Goal: Task Accomplishment & Management: Manage account settings

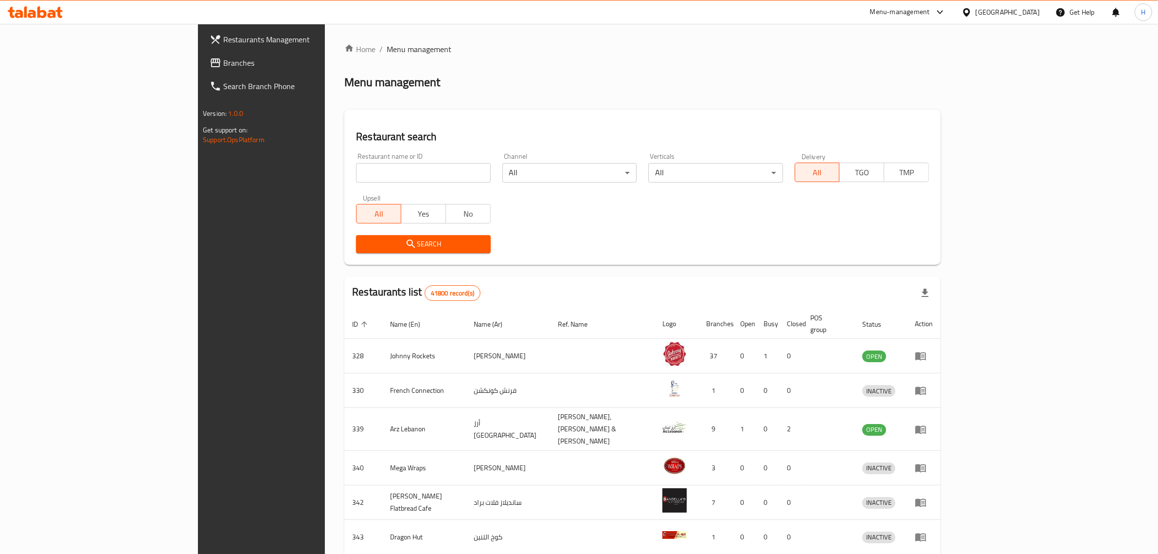
click at [223, 65] on span "Branches" at bounding box center [303, 63] width 161 height 12
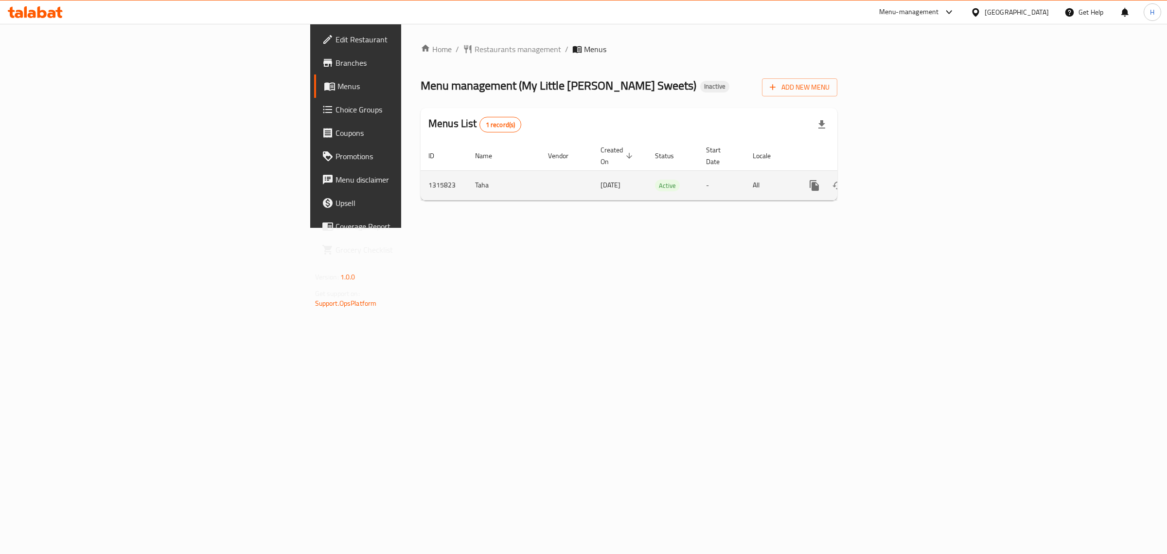
click at [889, 181] on icon "enhanced table" at bounding box center [884, 185] width 9 height 9
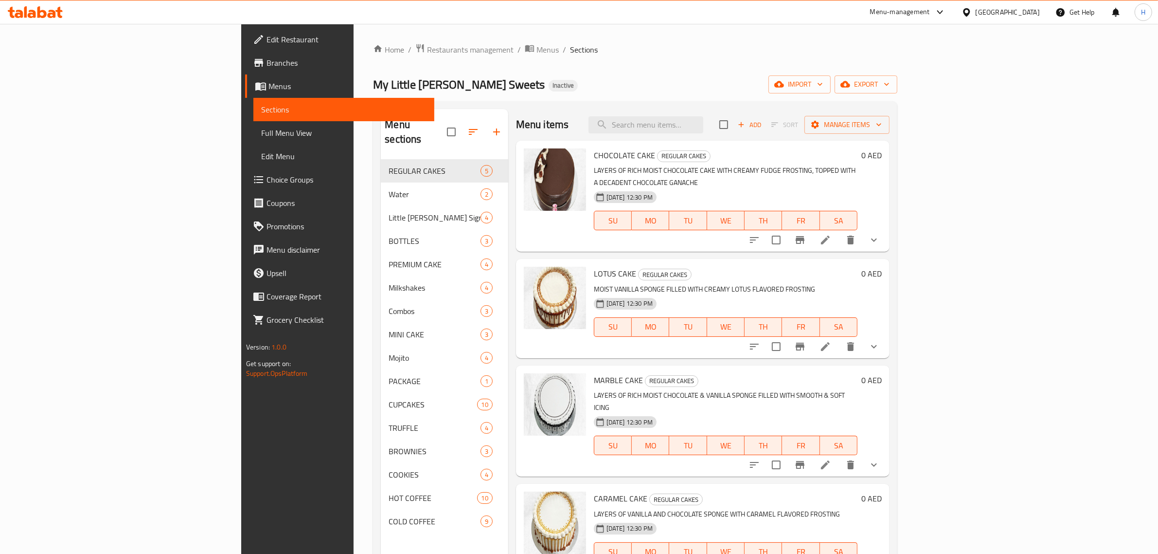
click at [645, 66] on div "Home / Restaurants management / Menus / Sections My Little Baker Sweets Inactiv…" at bounding box center [635, 356] width 524 height 627
click at [267, 43] on span "Edit Restaurant" at bounding box center [347, 40] width 161 height 12
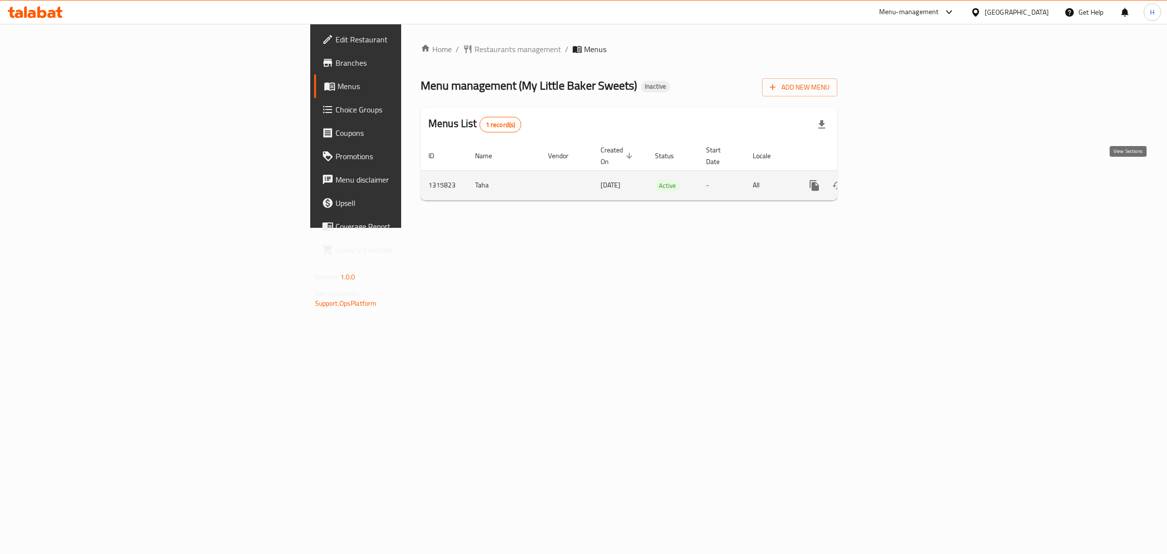
click at [889, 181] on icon "enhanced table" at bounding box center [884, 185] width 9 height 9
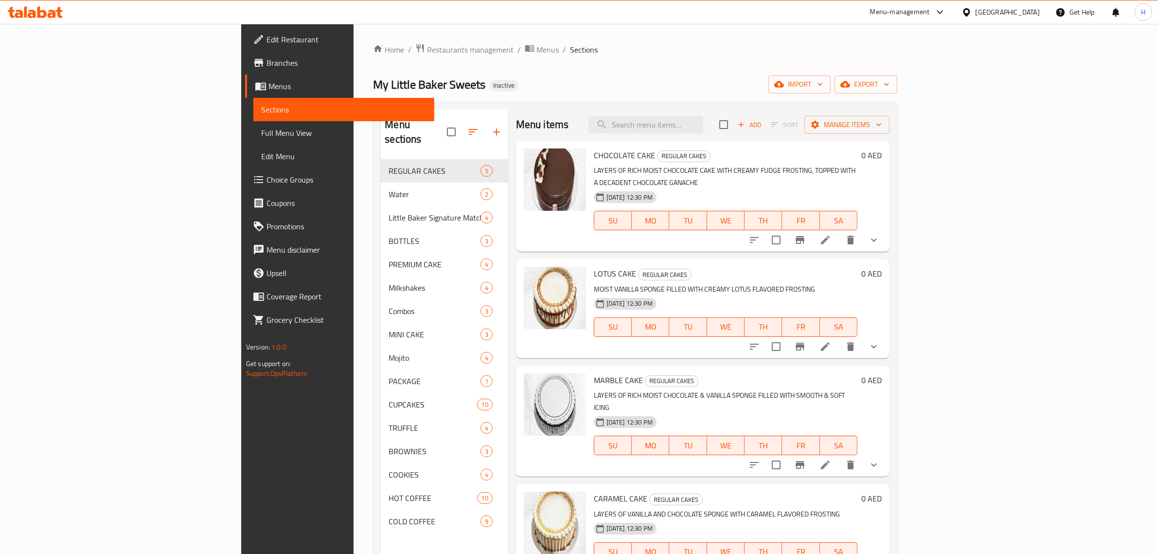
click at [261, 128] on span "Full Menu View" at bounding box center [344, 133] width 166 height 12
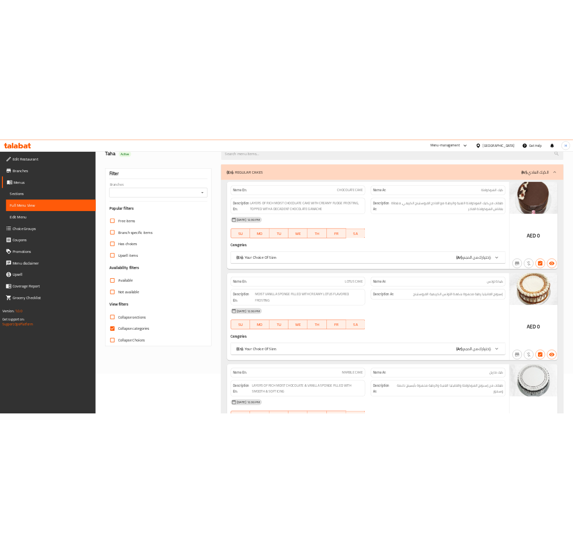
scroll to position [81, 0]
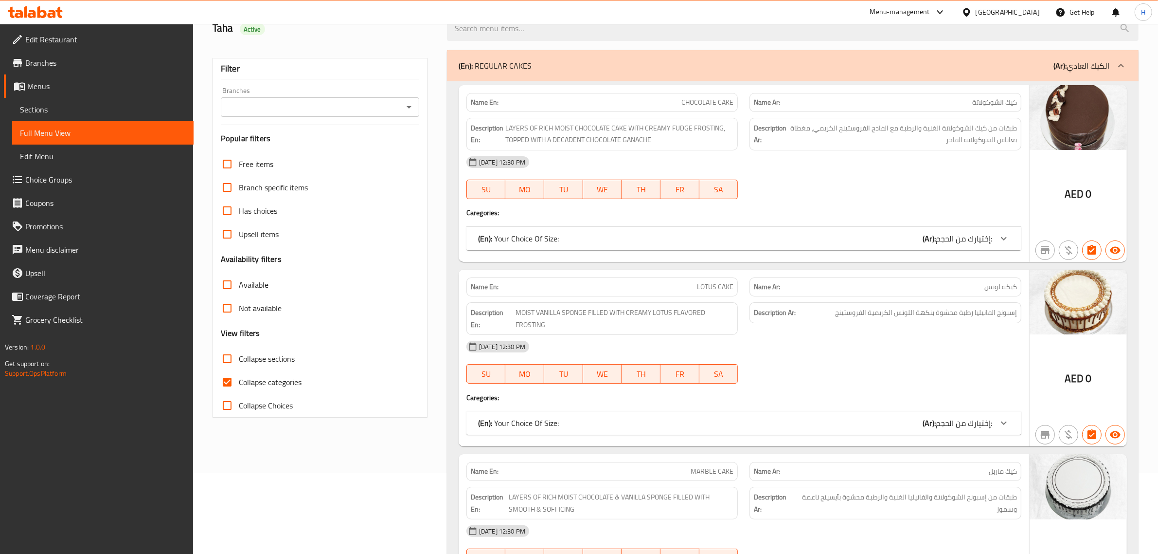
click at [239, 378] on span "Collapse categories" at bounding box center [270, 382] width 63 height 12
click at [239, 378] on input "Collapse categories" at bounding box center [226, 381] width 23 height 23
checkbox input "false"
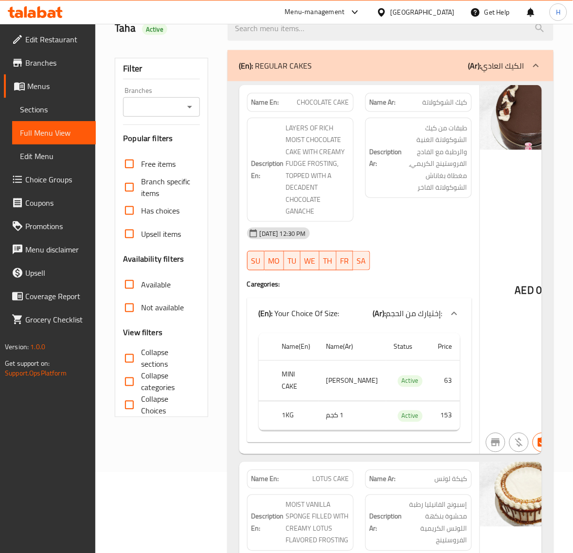
drag, startPoint x: 137, startPoint y: 357, endPoint x: 217, endPoint y: 299, distance: 99.1
click at [137, 357] on input "Collapse sections" at bounding box center [129, 358] width 23 height 23
checkbox input "true"
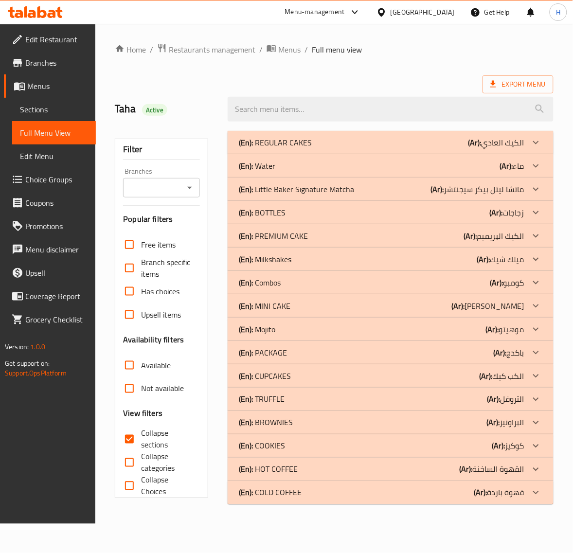
scroll to position [0, 0]
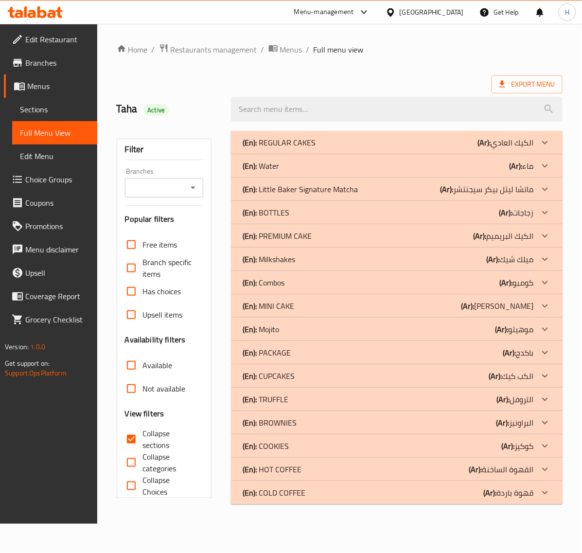
click at [33, 106] on span "Sections" at bounding box center [55, 110] width 70 height 12
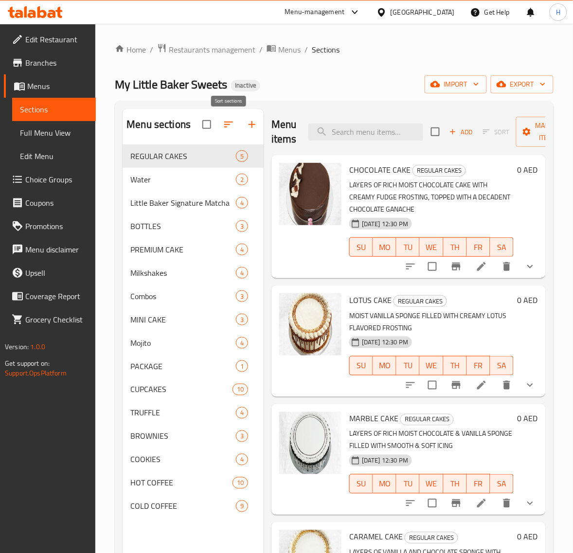
click at [223, 122] on icon "button" at bounding box center [229, 125] width 12 height 12
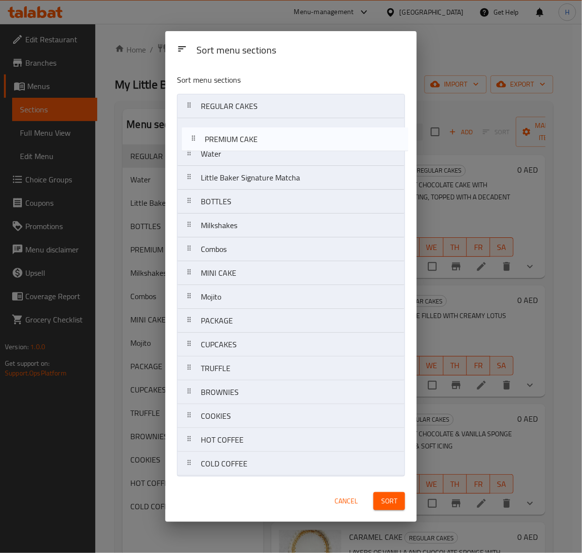
drag, startPoint x: 277, startPoint y: 203, endPoint x: 280, endPoint y: 137, distance: 66.2
click at [280, 137] on nav "REGULAR CAKES Water Little Baker Signature Matcha BOTTLES PREMIUM CAKE Milkshak…" at bounding box center [291, 285] width 228 height 382
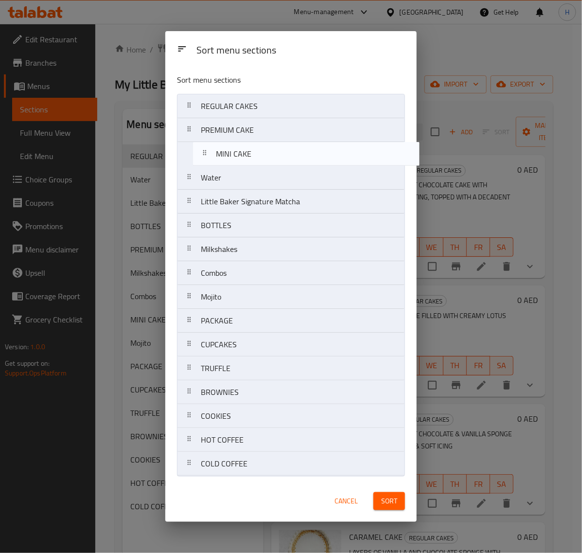
drag, startPoint x: 256, startPoint y: 271, endPoint x: 271, endPoint y: 145, distance: 126.9
click at [271, 145] on nav "REGULAR CAKES PREMIUM CAKE Water Little Baker Signature Matcha BOTTLES Milkshak…" at bounding box center [291, 285] width 228 height 382
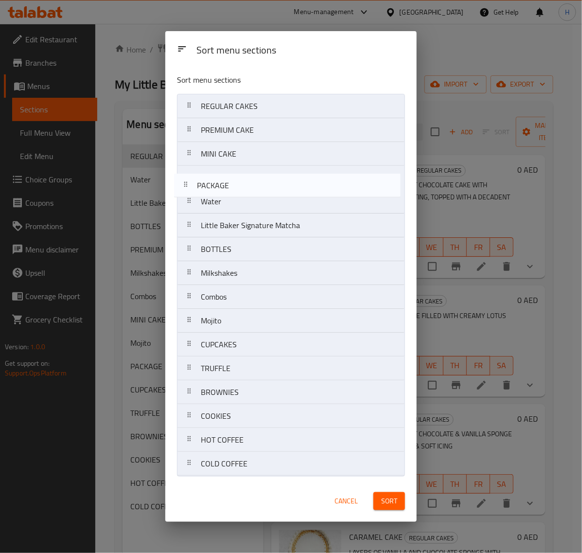
drag, startPoint x: 243, startPoint y: 317, endPoint x: 239, endPoint y: 174, distance: 143.1
click at [239, 174] on nav "REGULAR CAKES PREMIUM CAKE MINI CAKE Water Little Baker Signature Matcha BOTTLE…" at bounding box center [291, 285] width 228 height 382
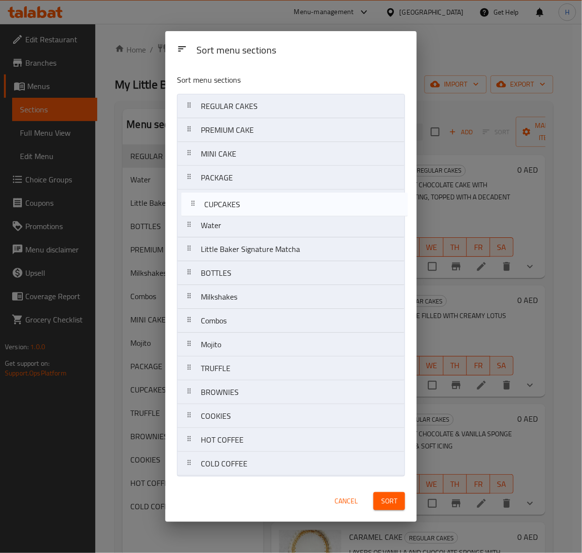
drag, startPoint x: 255, startPoint y: 352, endPoint x: 259, endPoint y: 206, distance: 146.0
click at [259, 206] on nav "REGULAR CAKES PREMIUM CAKE MINI CAKE PACKAGE Water Little Baker Signature Match…" at bounding box center [291, 285] width 228 height 382
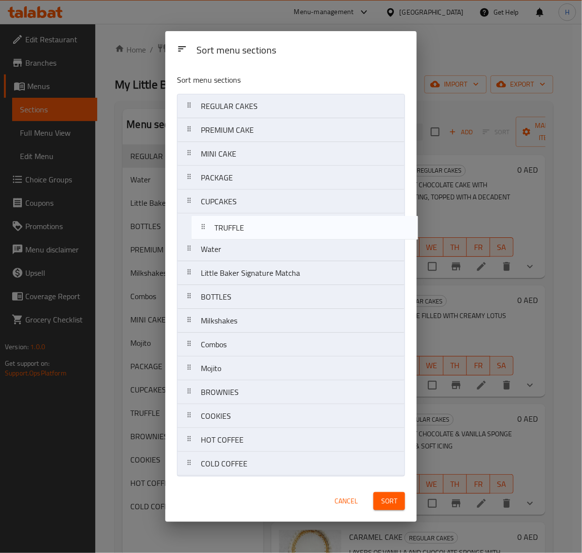
drag, startPoint x: 237, startPoint y: 368, endPoint x: 250, endPoint y: 220, distance: 148.4
click at [250, 220] on nav "REGULAR CAKES PREMIUM CAKE MINI CAKE PACKAGE CUPCAKES Water Little Baker Signat…" at bounding box center [291, 285] width 228 height 382
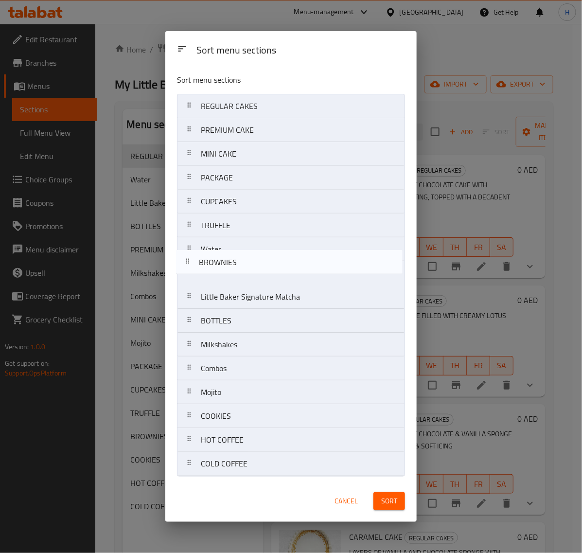
drag, startPoint x: 310, startPoint y: 397, endPoint x: 308, endPoint y: 261, distance: 136.2
click at [308, 261] on nav "REGULAR CAKES PREMIUM CAKE MINI CAKE PACKAGE CUPCAKES TRUFFLE Water Little Bake…" at bounding box center [291, 285] width 228 height 382
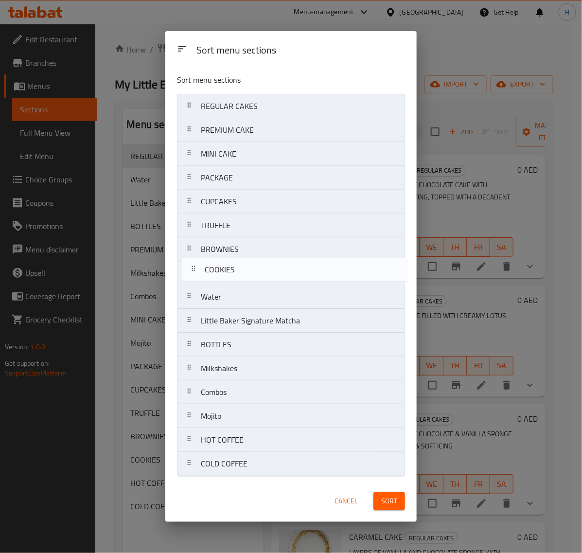
drag, startPoint x: 253, startPoint y: 412, endPoint x: 256, endPoint y: 262, distance: 149.8
click at [256, 262] on nav "REGULAR CAKES PREMIUM CAKE MINI CAKE PACKAGE CUPCAKES TRUFFLE BROWNIES Water Li…" at bounding box center [291, 285] width 228 height 382
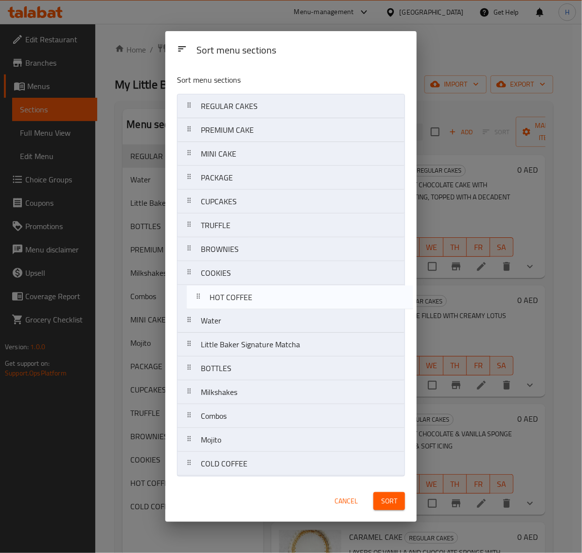
drag, startPoint x: 291, startPoint y: 443, endPoint x: 299, endPoint y: 292, distance: 151.0
click at [299, 292] on nav "REGULAR CAKES PREMIUM CAKE MINI CAKE PACKAGE CUPCAKES TRUFFLE BROWNIES COOKIES …" at bounding box center [291, 285] width 228 height 382
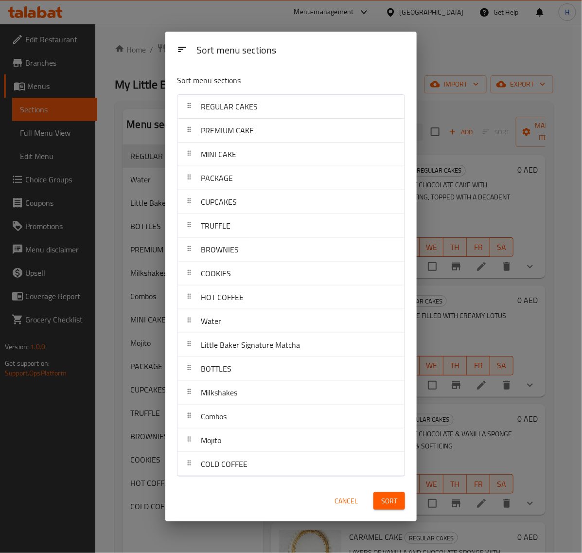
click at [378, 506] on button "Sort" at bounding box center [390, 501] width 32 height 18
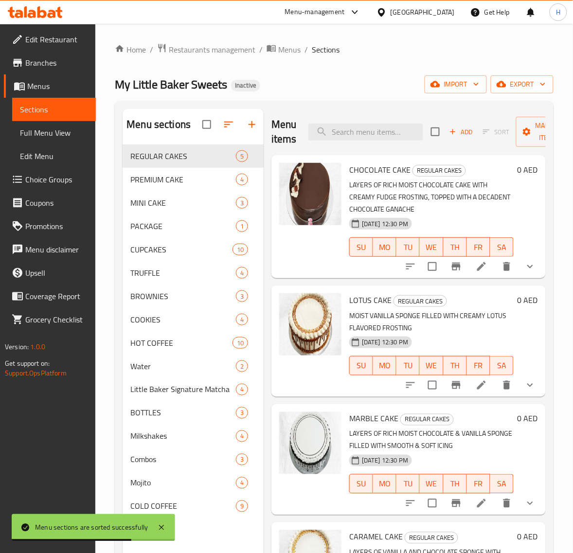
click at [33, 135] on span "Full Menu View" at bounding box center [54, 133] width 68 height 12
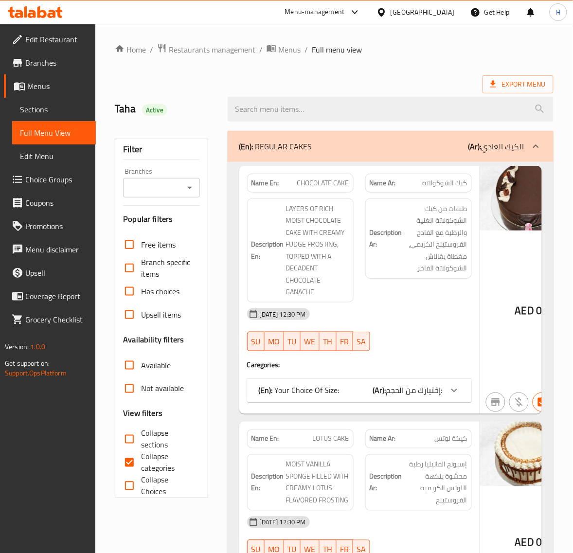
click at [148, 438] on span "Collapse sections" at bounding box center [166, 439] width 51 height 23
click at [141, 438] on input "Collapse sections" at bounding box center [129, 439] width 23 height 23
checkbox input "true"
click at [142, 455] on span "Collapse categories" at bounding box center [166, 462] width 51 height 23
click at [141, 455] on input "Collapse categories" at bounding box center [129, 462] width 23 height 23
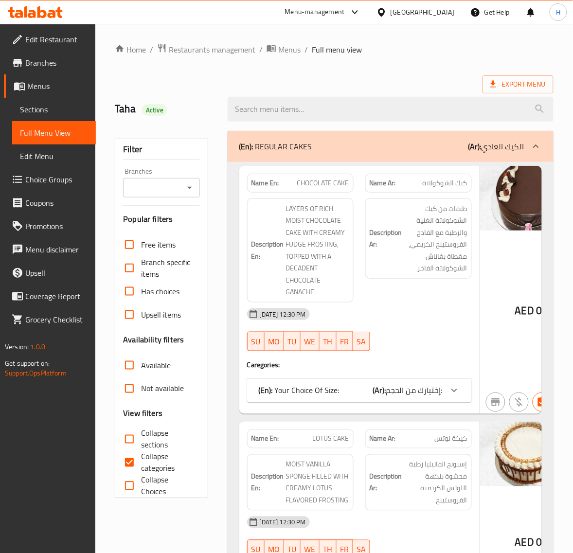
checkbox input "false"
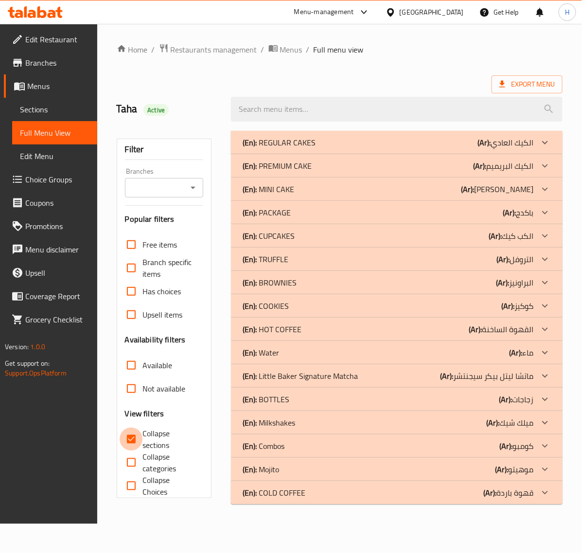
click at [127, 440] on input "Collapse sections" at bounding box center [131, 439] width 23 height 23
checkbox input "false"
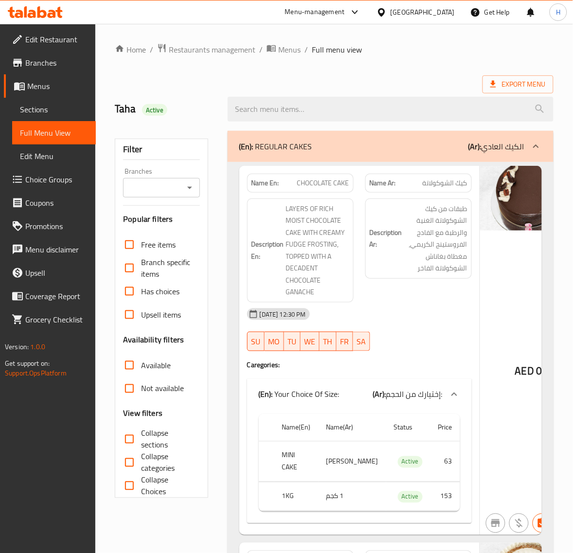
click at [373, 246] on strong "Description Ar:" at bounding box center [386, 239] width 33 height 24
click at [409, 256] on span "طبقات من كيك الشوكولاتة الغنية والرطبة مع الفادج الفروستينج الكريمي، مغطاة بغان…" at bounding box center [435, 239] width 63 height 72
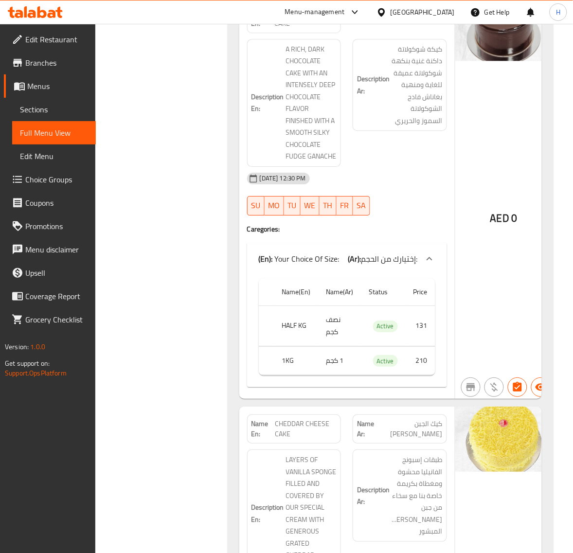
scroll to position [2815, 0]
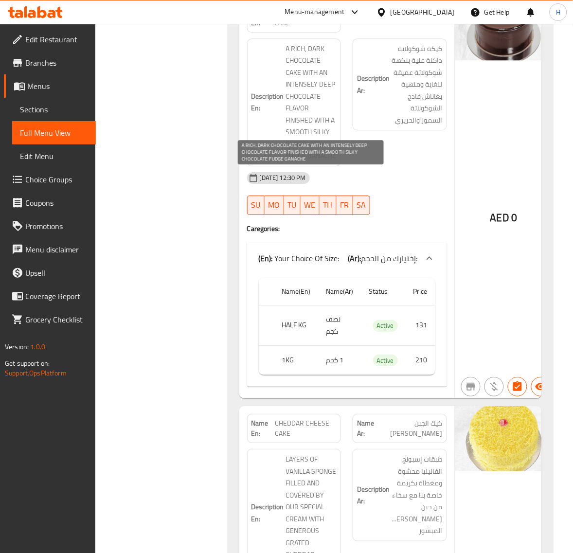
click at [298, 162] on span "A RICH, DARK CHOCOLATE CAKE WITH AN INTENSELY DEEP CHOCOLATE FLAVOR FINISHED WI…" at bounding box center [311, 102] width 51 height 119
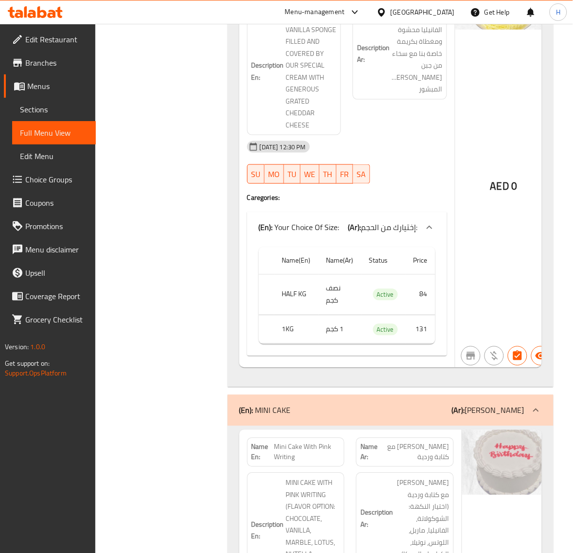
scroll to position [3261, 0]
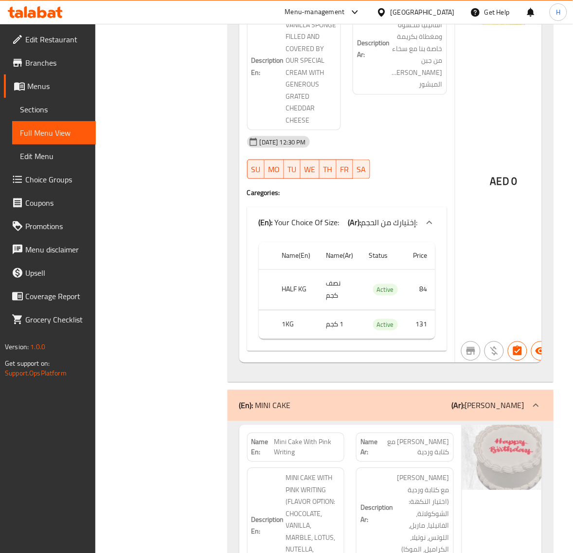
copy span "CHEDDAR CHEESE CAKE"
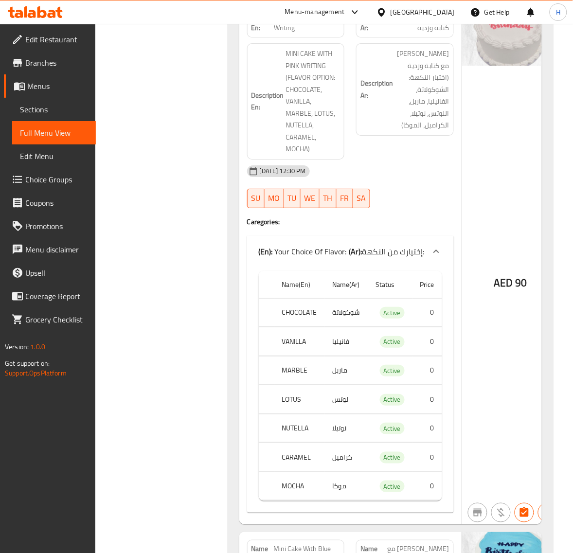
scroll to position [3651, 0]
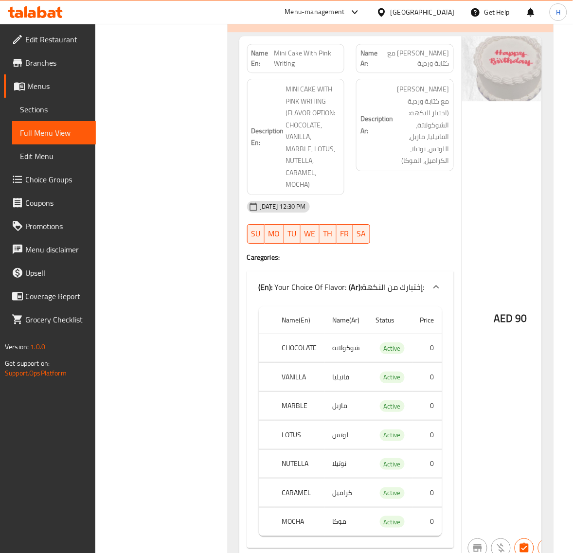
click at [297, 69] on span "Mini Cake With Pink Writing" at bounding box center [307, 58] width 66 height 20
copy span "Mini Cake With Pink Writing"
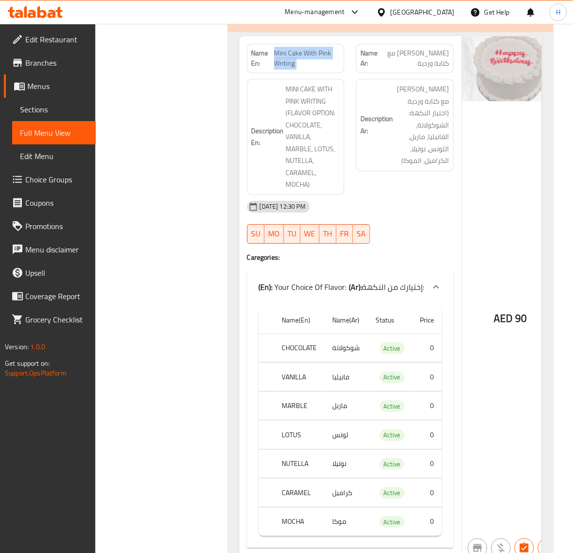
click at [317, 69] on span "Mini Cake With Pink Writing" at bounding box center [307, 58] width 66 height 20
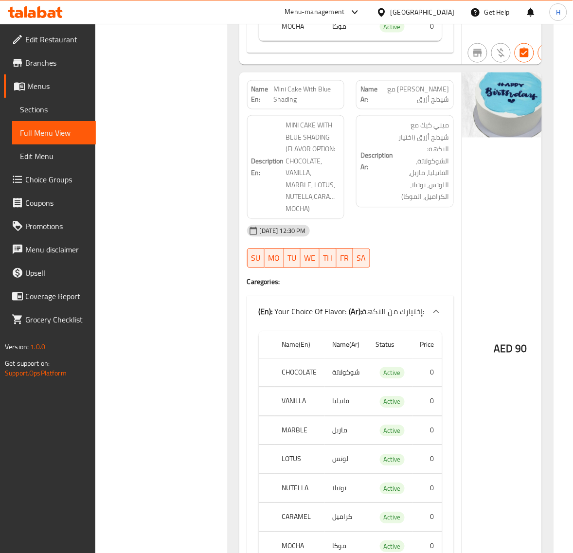
scroll to position [4177, 0]
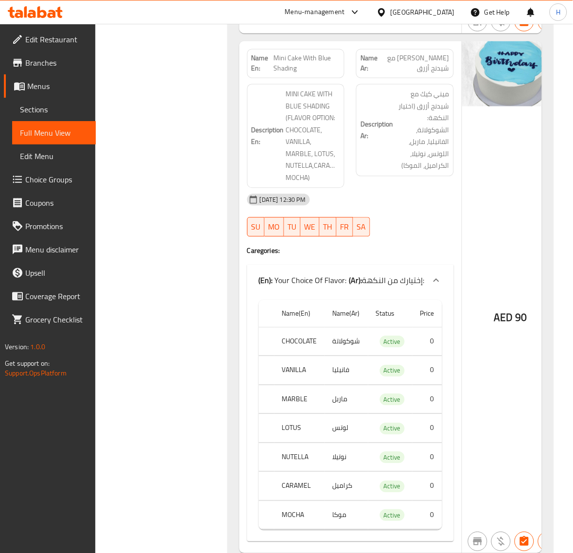
click at [314, 74] on span "Mini Cake With Blue Shading" at bounding box center [307, 64] width 66 height 20
copy span "Mini Cake With Blue Shading"
click at [313, 74] on span "Mini Cake With Blue Shading" at bounding box center [307, 64] width 66 height 20
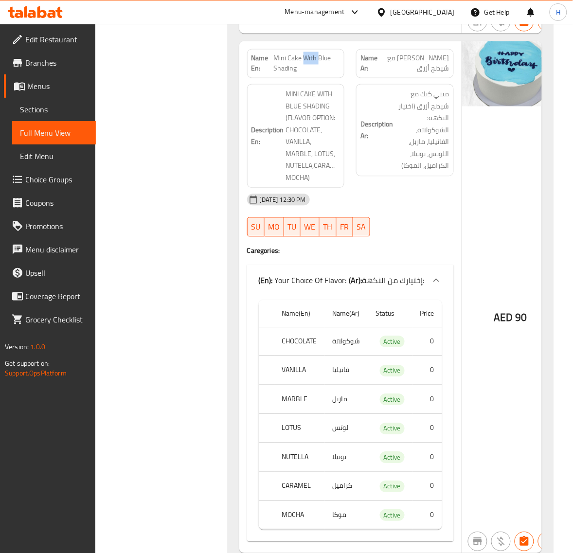
click at [313, 74] on span "Mini Cake With Blue Shading" at bounding box center [307, 64] width 66 height 20
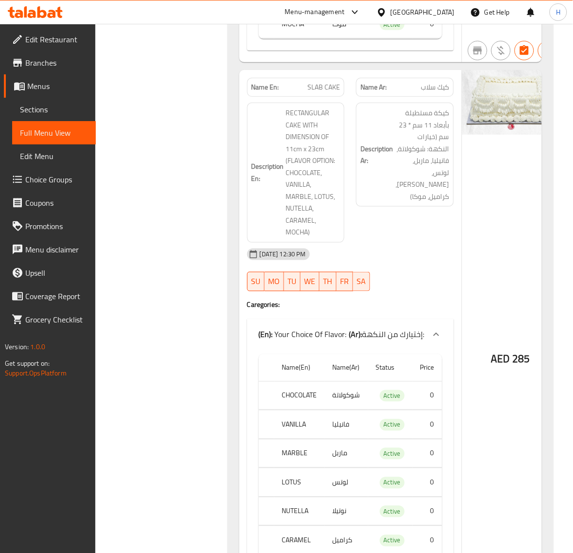
scroll to position [4745, 0]
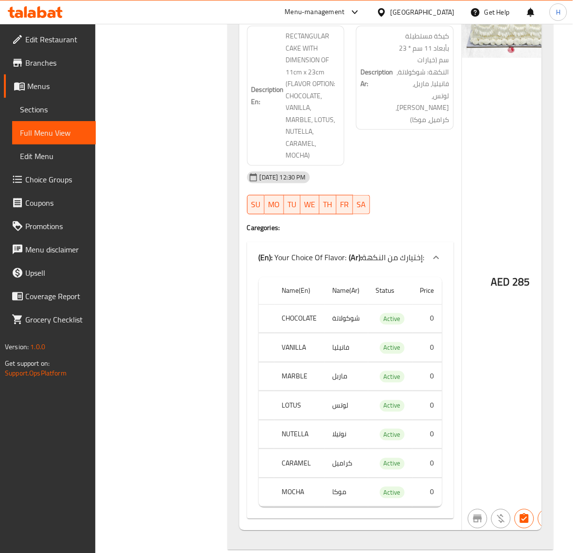
click at [316, 16] on span "SLAB CAKE" at bounding box center [323, 10] width 33 height 10
copy span "SLAB CAKE"
drag, startPoint x: 52, startPoint y: 105, endPoint x: 106, endPoint y: 7, distance: 111.9
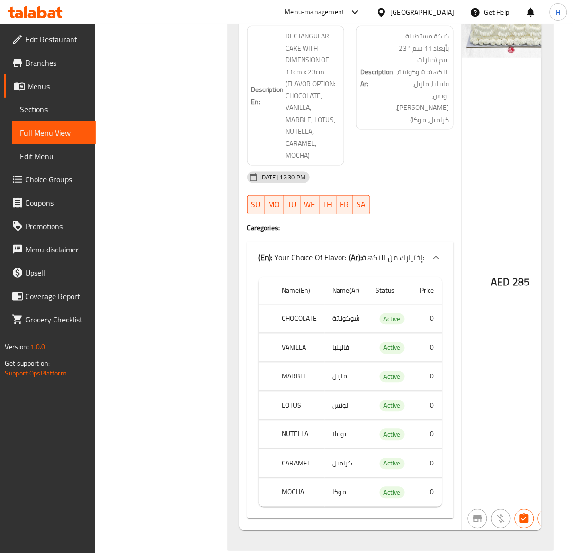
click at [52, 105] on span "Sections" at bounding box center [54, 110] width 68 height 12
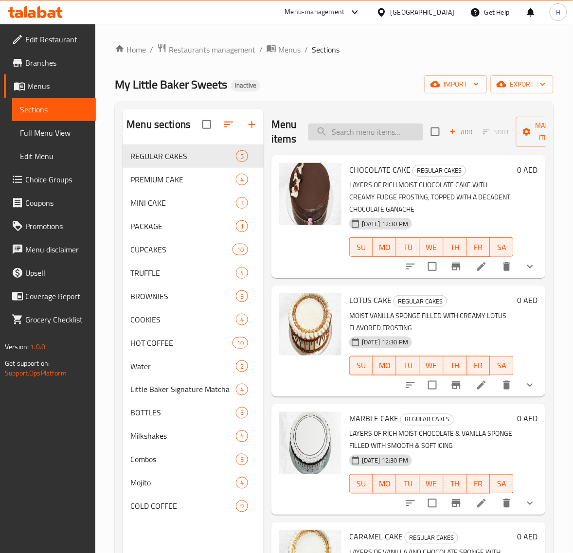
click at [376, 125] on input "search" at bounding box center [365, 132] width 115 height 17
paste input "MINI CAKE & CUPCAKE BOX"
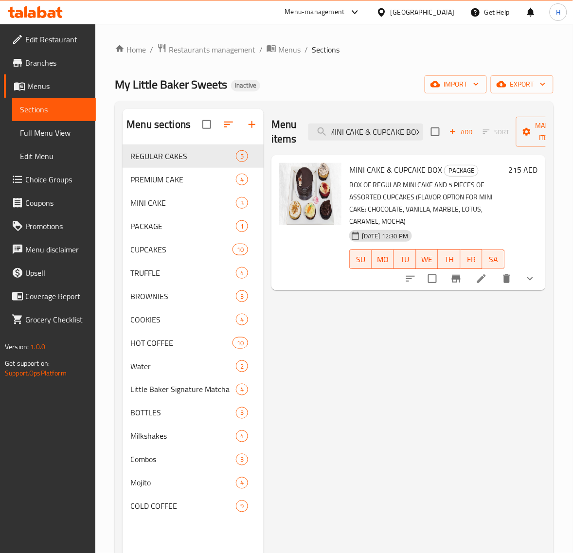
type input "MINI CAKE & CUPCAKE BOX"
click at [489, 277] on li at bounding box center [481, 279] width 27 height 18
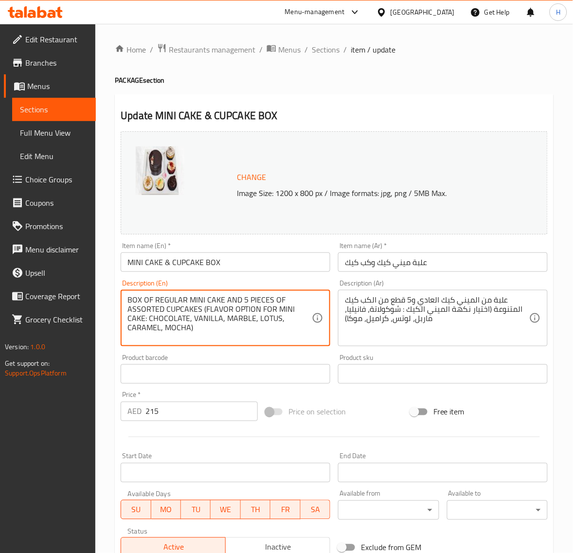
paste textarea "PER BOX"
type textarea "BOX OF REGULAR MINI CAKE AND 5 PIECES OF ASSORTED CUPCAKES (FLAVOR OPTION FOR M…"
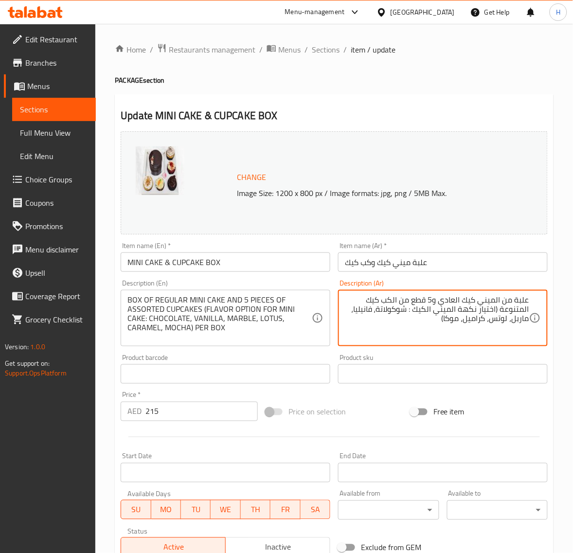
paste textarea "لكل صندوق"
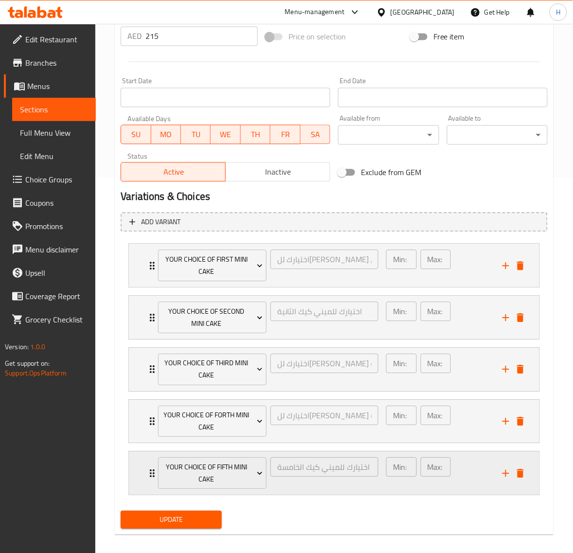
scroll to position [386, 0]
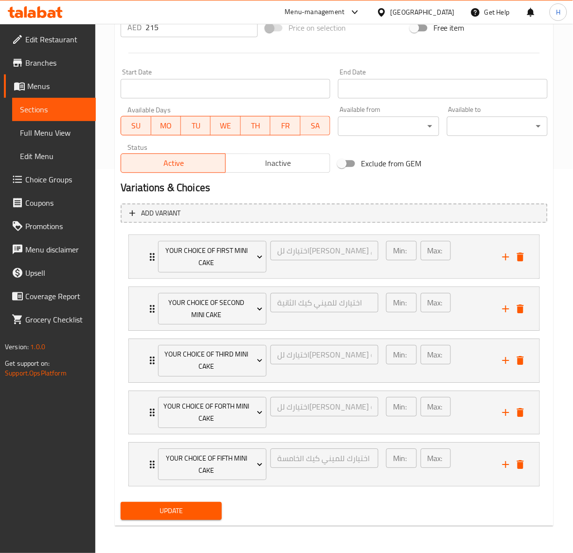
type textarea "علبة من الميني كيك العادي و5 قطع من الكب كيك المتنوعة (اختيار نكهة الميني الكيك…"
click at [174, 509] on span "Update" at bounding box center [170, 511] width 85 height 12
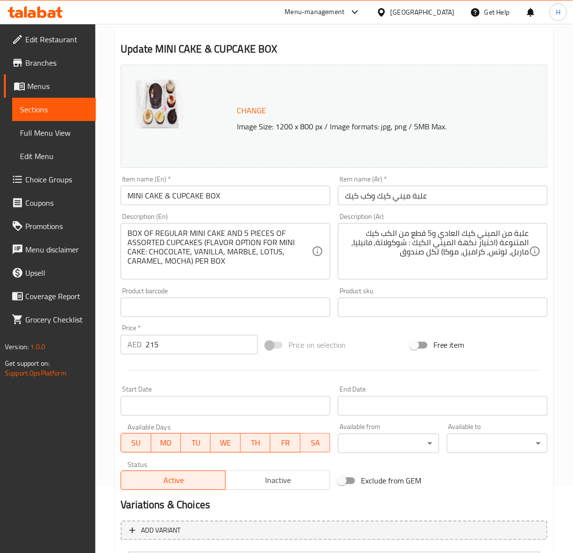
scroll to position [0, 0]
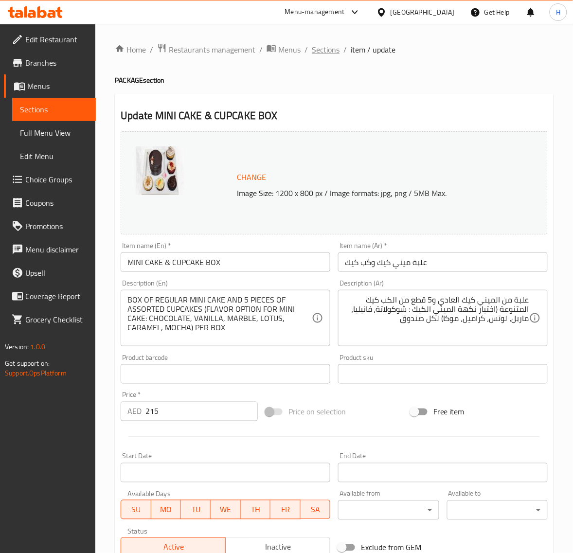
click at [313, 47] on span "Sections" at bounding box center [326, 50] width 28 height 12
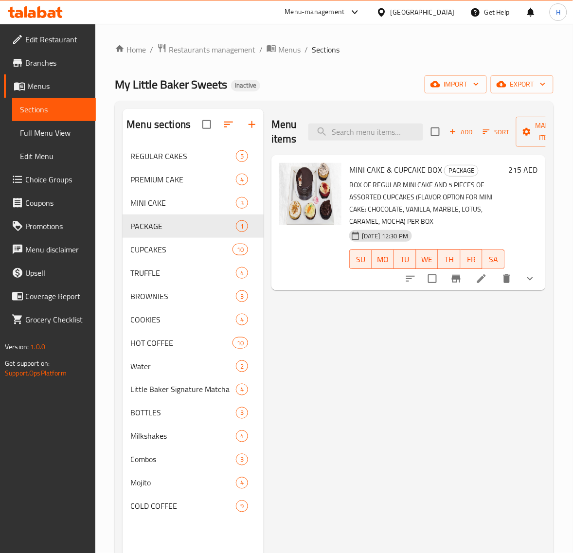
click at [384, 173] on span "MINI CAKE & CUPCAKE BOX" at bounding box center [395, 169] width 93 height 15
copy h6 "MINI CAKE & CUPCAKE BOX"
click at [51, 136] on span "Full Menu View" at bounding box center [54, 133] width 68 height 12
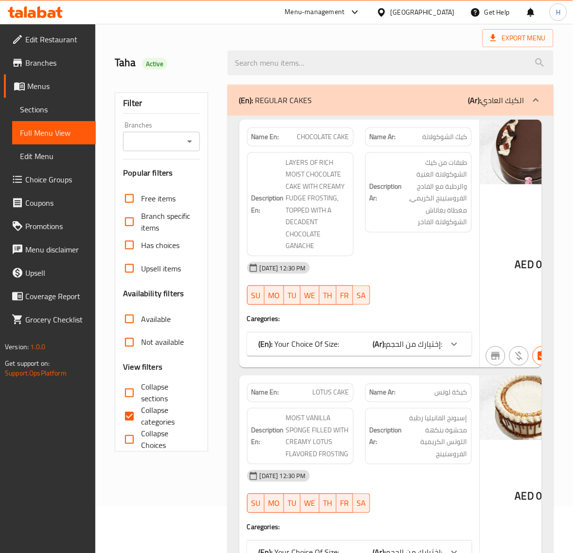
scroll to position [122, 0]
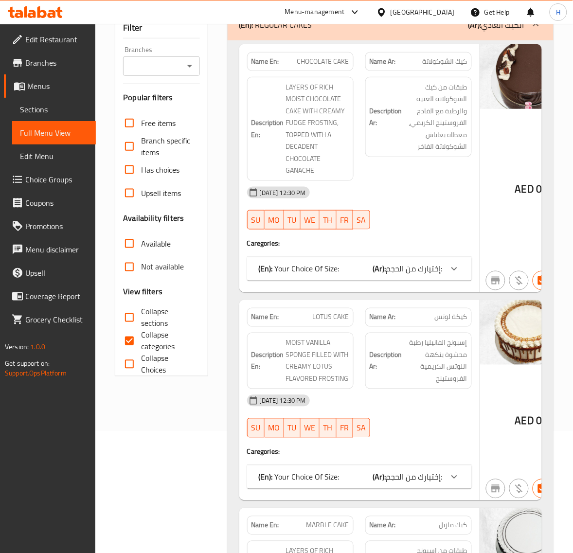
click at [159, 341] on span "Collapse categories" at bounding box center [166, 340] width 51 height 23
click at [141, 341] on input "Collapse categories" at bounding box center [129, 340] width 23 height 23
checkbox input "false"
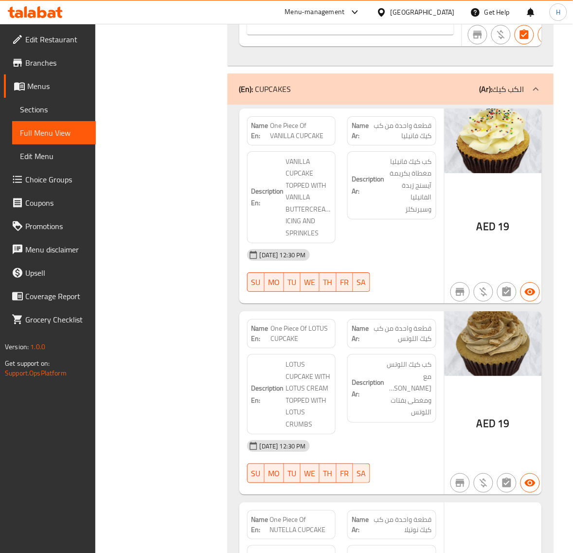
scroll to position [6759, 0]
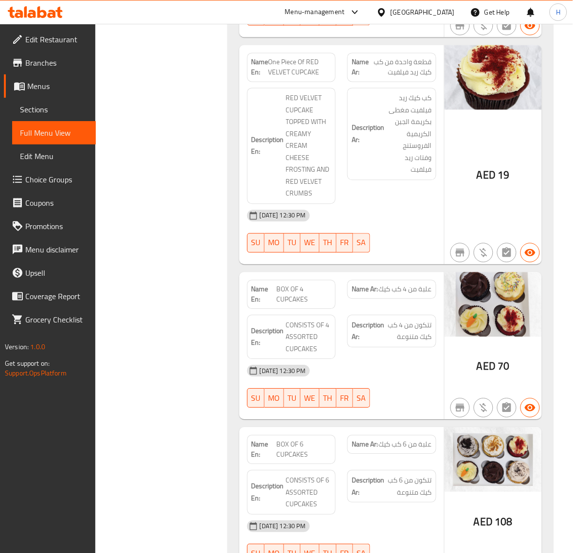
scroll to position [8056, 0]
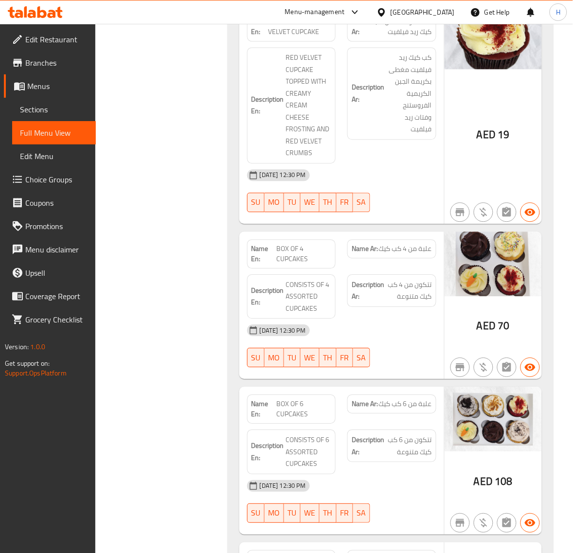
drag, startPoint x: 180, startPoint y: 207, endPoint x: 362, endPoint y: 167, distance: 186.3
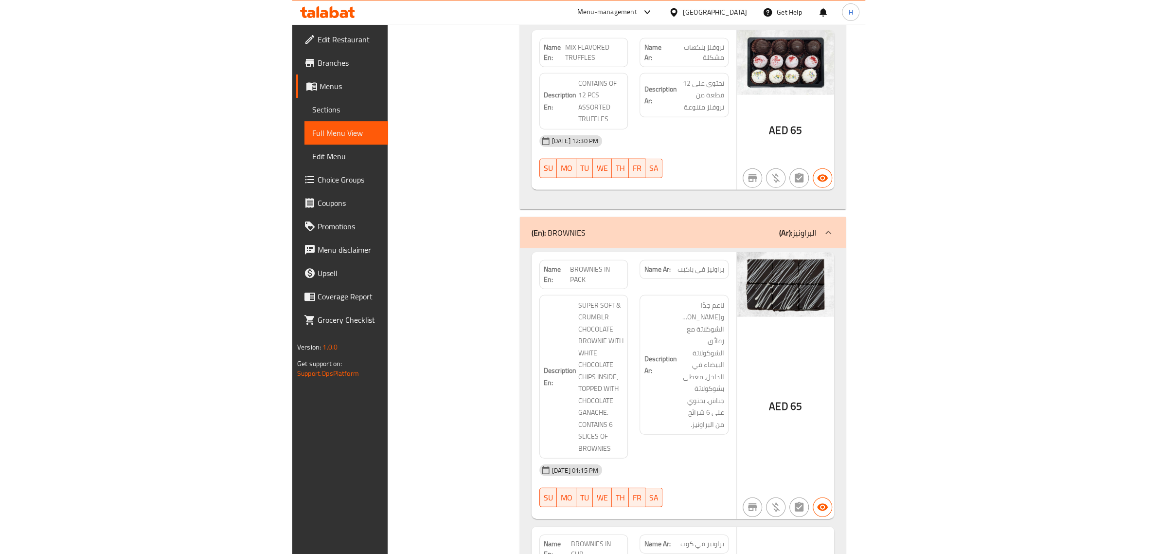
scroll to position [9272, 0]
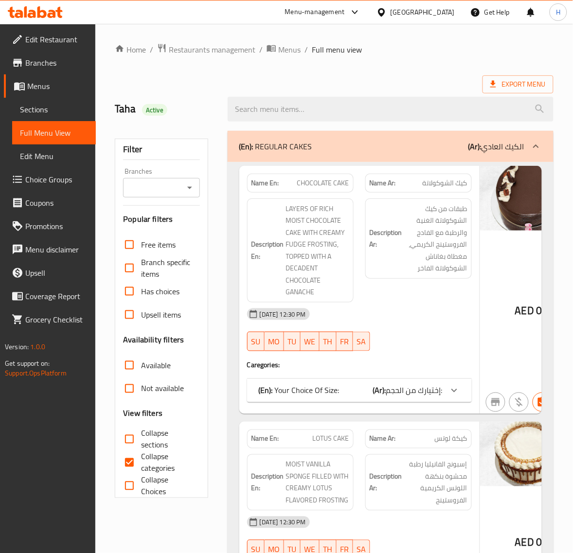
click at [66, 110] on span "Sections" at bounding box center [54, 110] width 68 height 12
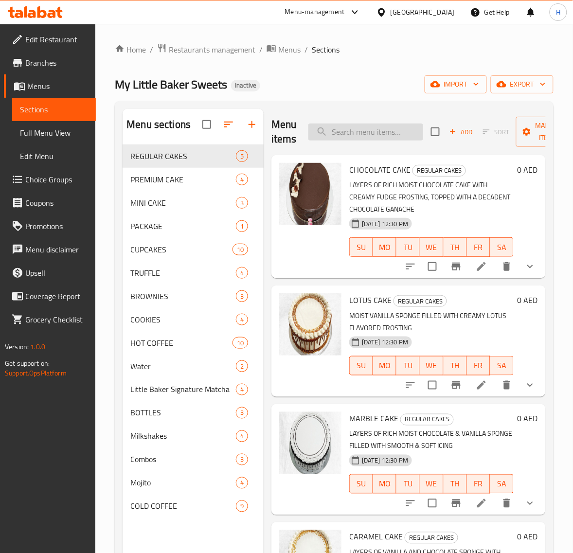
click at [370, 134] on input "search" at bounding box center [365, 132] width 115 height 17
paste input "CHEDDAR CHEESE CAKE"
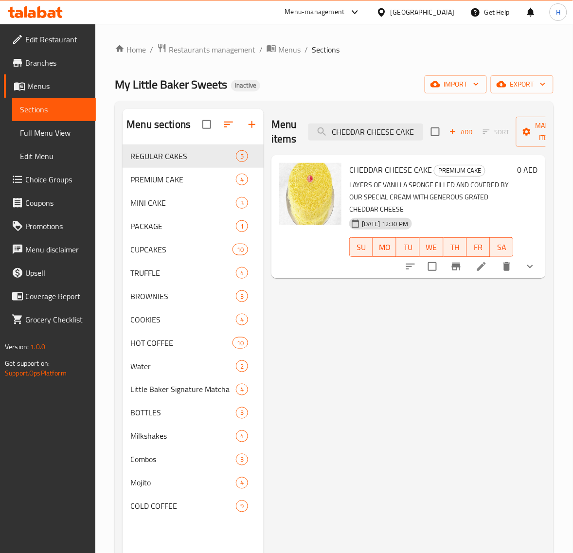
type input "CHEDDAR CHEESE CAKE"
click at [475, 270] on li at bounding box center [481, 267] width 27 height 18
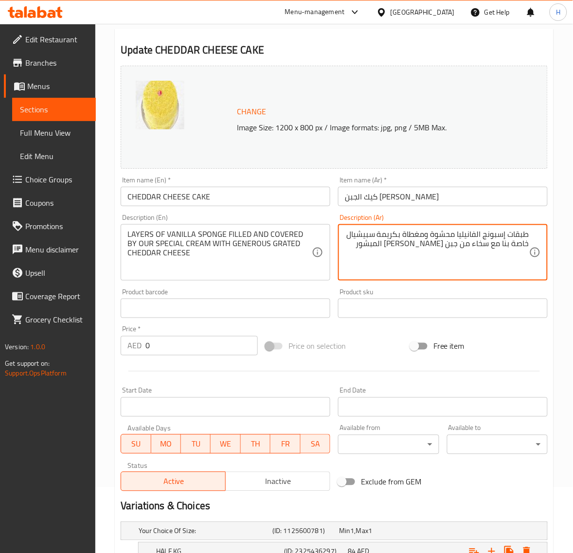
scroll to position [162, 0]
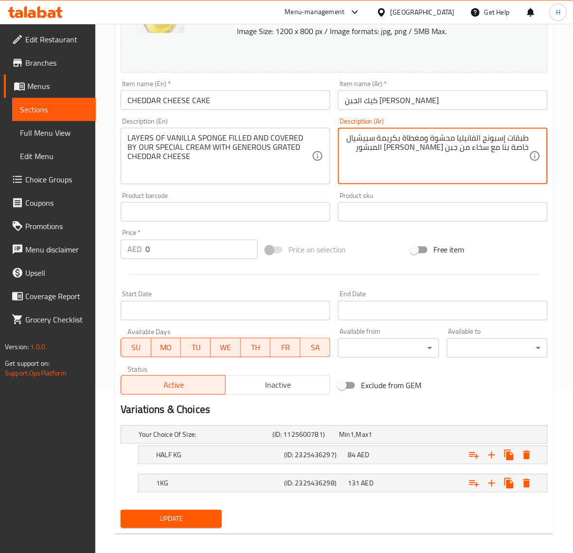
type textarea "طبقات إسبونج الفانيليا محشوة ومغطاة بكريمة سبيشيال خاصة بنا مع سخاء من جبن [PER…"
click at [191, 518] on span "Update" at bounding box center [170, 519] width 85 height 12
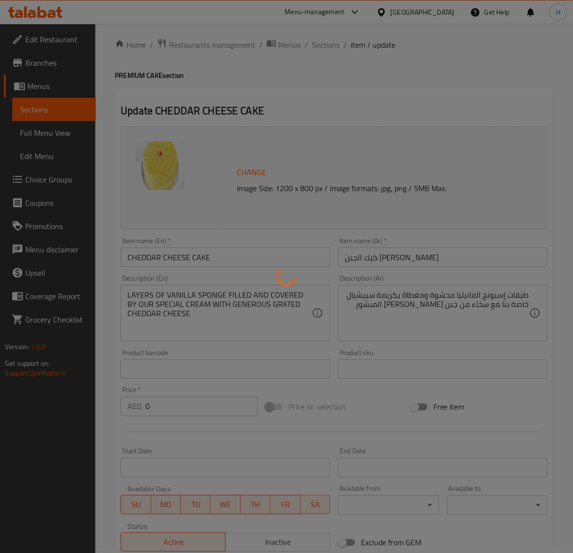
scroll to position [0, 0]
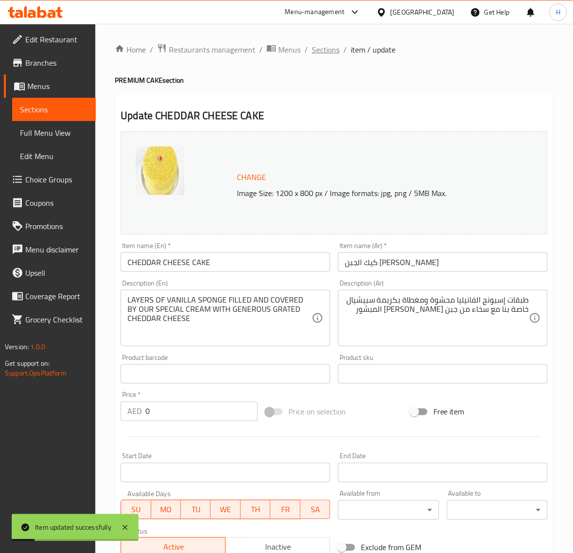
click at [322, 46] on span "Sections" at bounding box center [326, 50] width 28 height 12
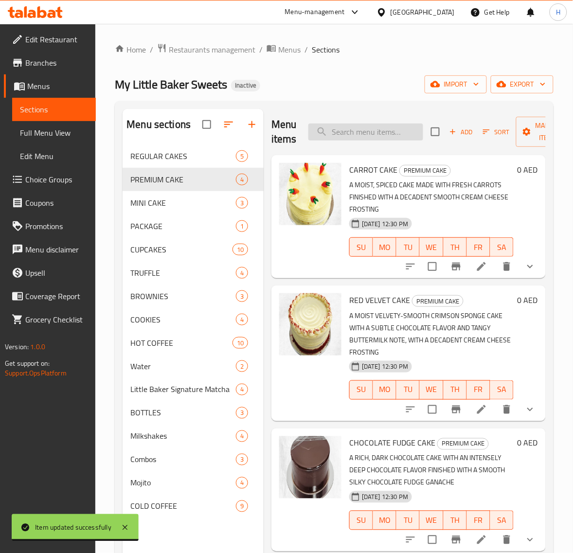
click at [351, 136] on input "search" at bounding box center [365, 132] width 115 height 17
paste input "Mini Cake With Pink Writing"
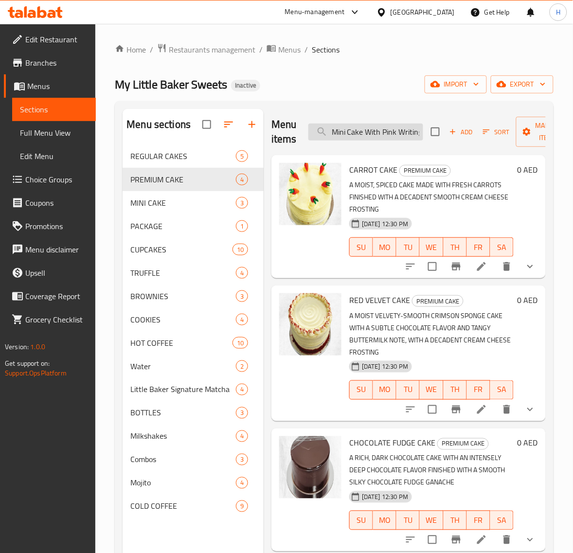
scroll to position [0, 2]
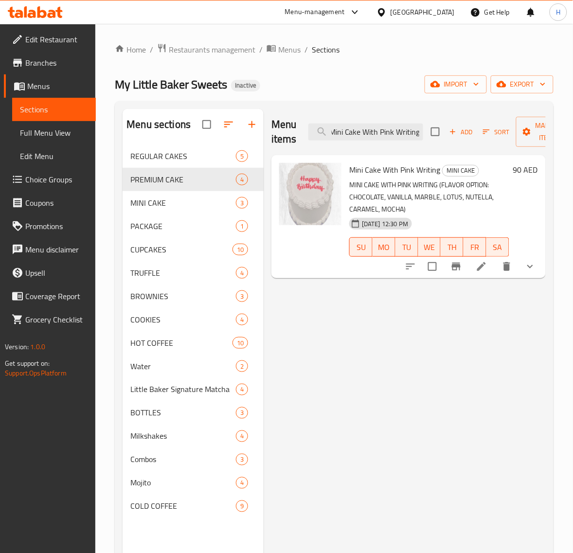
type input "Mini Cake With Pink Writing"
click at [488, 262] on li at bounding box center [481, 267] width 27 height 18
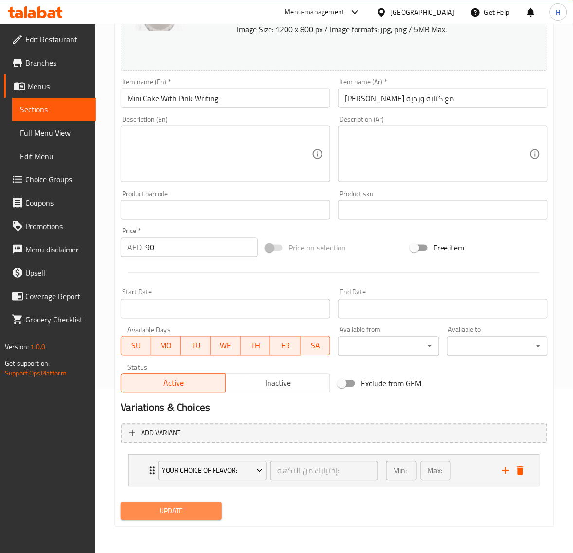
click at [157, 508] on span "Update" at bounding box center [170, 511] width 85 height 12
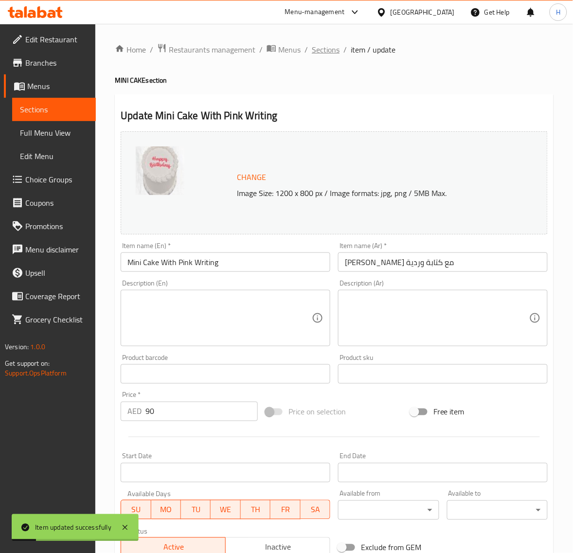
drag, startPoint x: 320, startPoint y: 47, endPoint x: 251, endPoint y: 12, distance: 77.4
click at [320, 47] on span "Sections" at bounding box center [326, 50] width 28 height 12
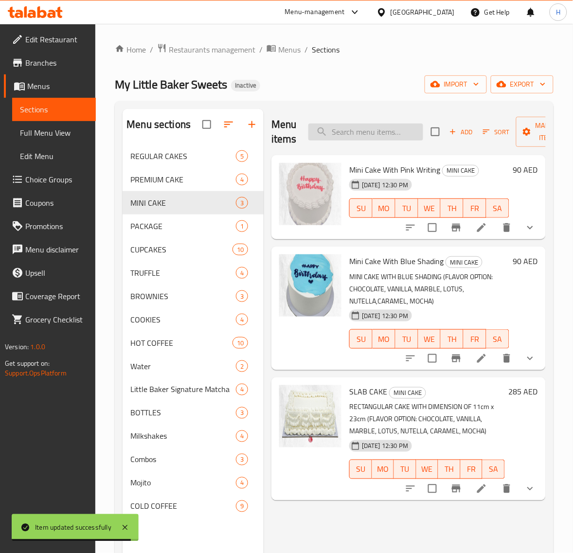
click at [359, 134] on input "search" at bounding box center [365, 132] width 115 height 17
paste input "Mini Cake With Blue Shading"
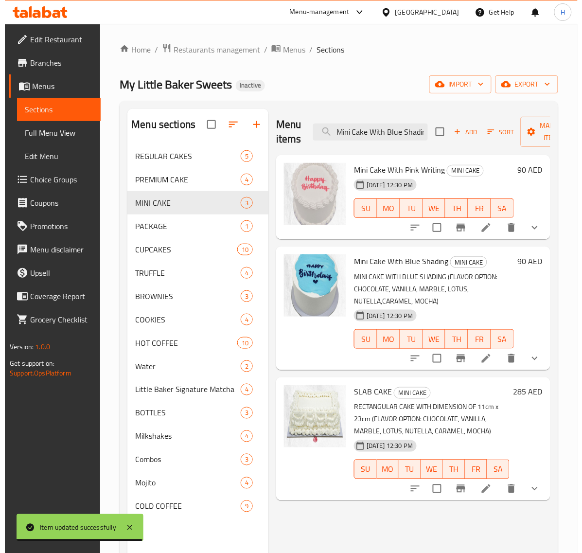
scroll to position [0, 5]
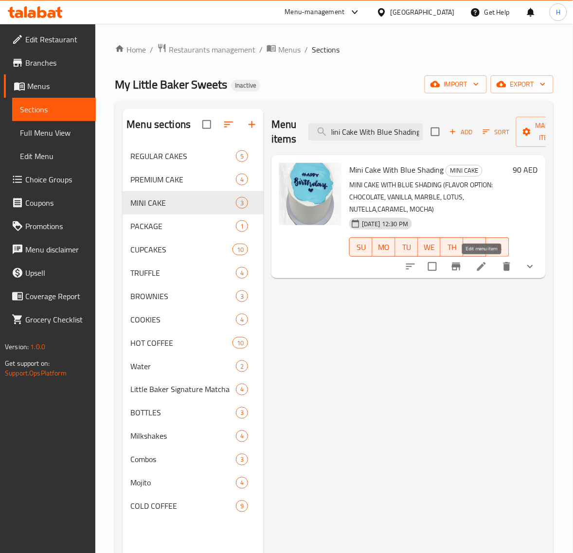
type input "Mini Cake With Blue Shading"
click at [484, 269] on icon at bounding box center [482, 267] width 12 height 12
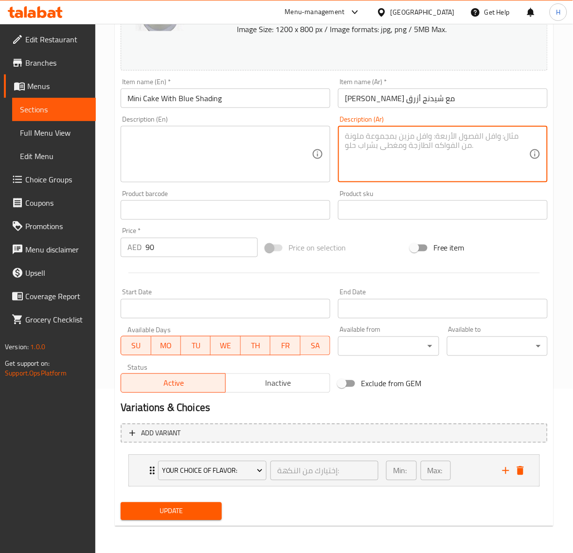
click at [208, 505] on span "Update" at bounding box center [170, 511] width 85 height 12
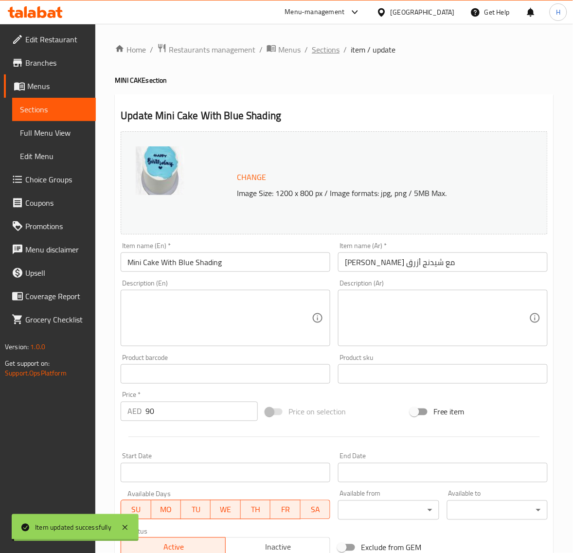
click at [328, 50] on span "Sections" at bounding box center [326, 50] width 28 height 12
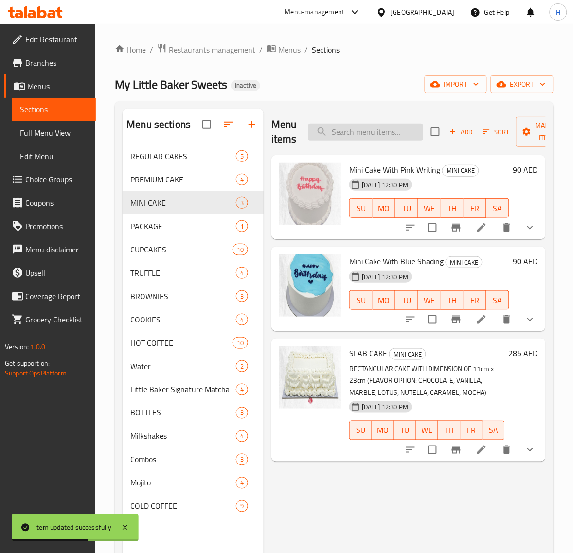
click at [354, 134] on input "search" at bounding box center [365, 132] width 115 height 17
paste input "SLAB CAKE"
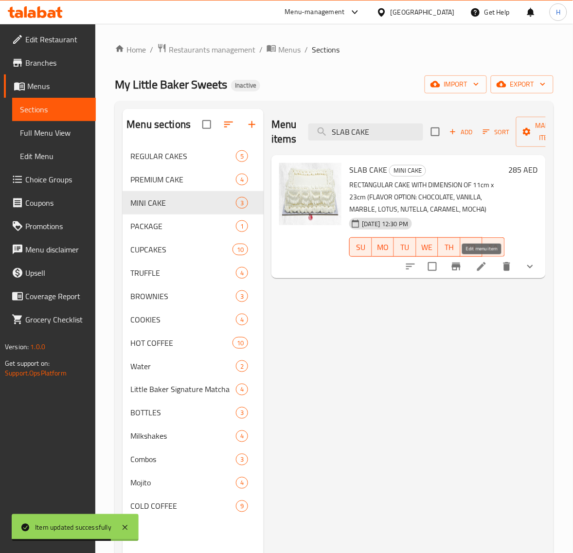
type input "SLAB CAKE"
click at [482, 262] on icon at bounding box center [482, 267] width 12 height 12
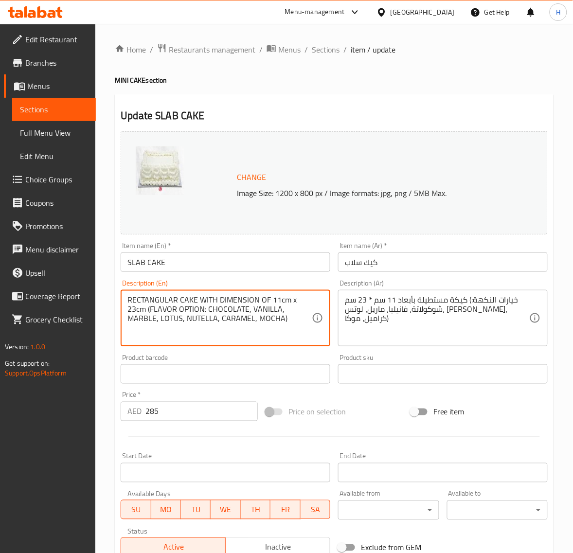
drag, startPoint x: 148, startPoint y: 311, endPoint x: 312, endPoint y: 340, distance: 166.3
type textarea "RECTANGULAR CAKE WITH DIMENSION OF 11cm x 23cm"
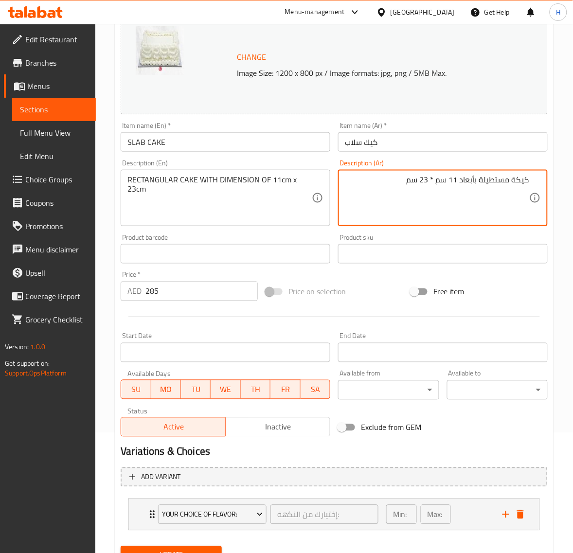
scroll to position [162, 0]
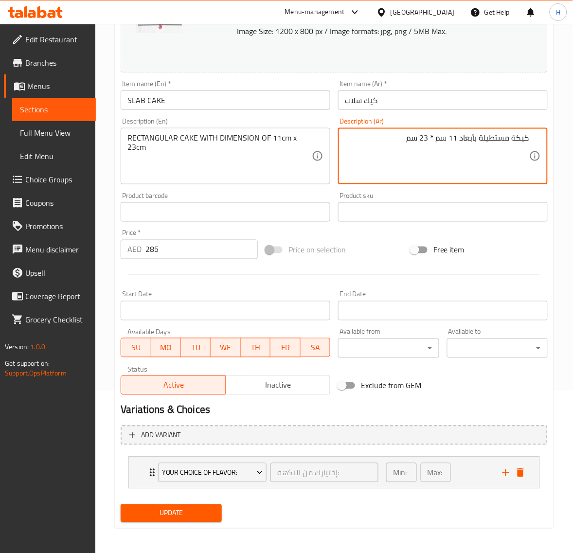
type textarea "كيكة مستطيلة بأبعاد 11 سم * 23 سم"
click at [207, 519] on span "Update" at bounding box center [170, 513] width 85 height 12
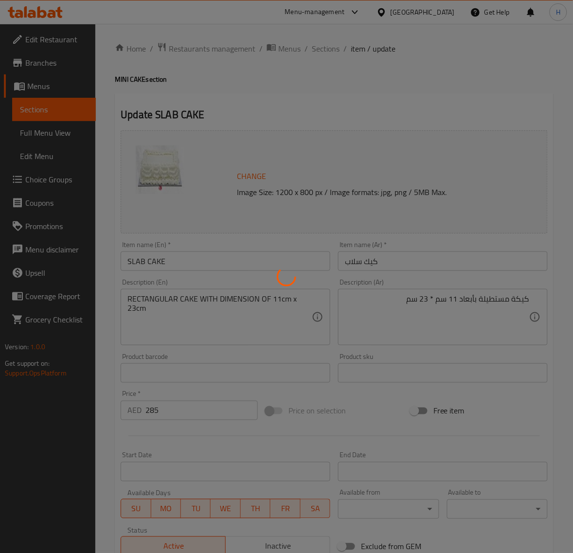
scroll to position [0, 0]
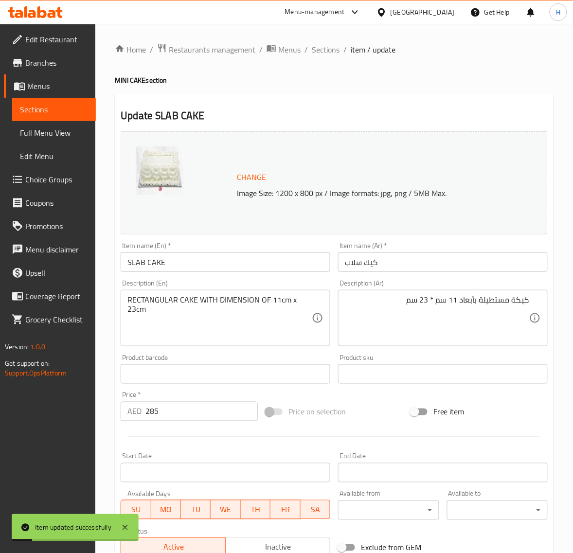
drag, startPoint x: 317, startPoint y: 49, endPoint x: 81, endPoint y: 123, distance: 247.2
click at [317, 49] on span "Sections" at bounding box center [326, 50] width 28 height 12
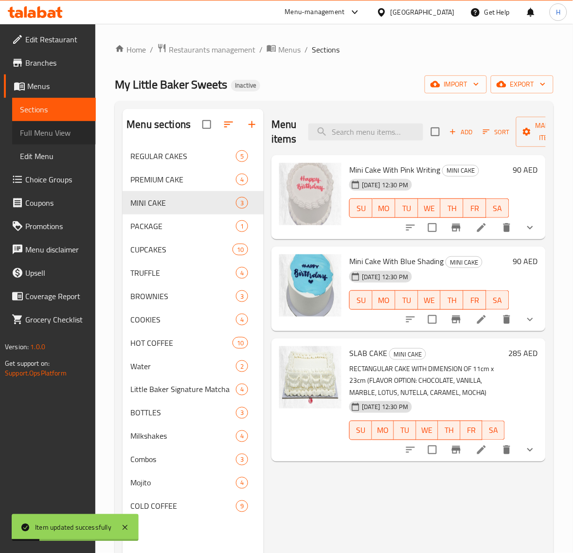
click at [28, 138] on span "Full Menu View" at bounding box center [54, 133] width 68 height 12
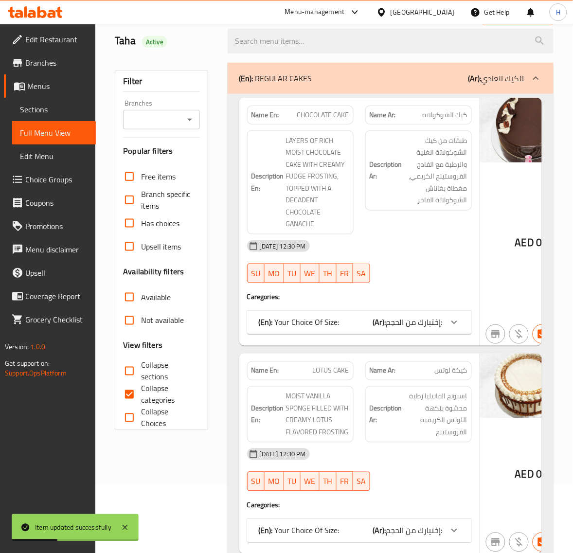
scroll to position [122, 0]
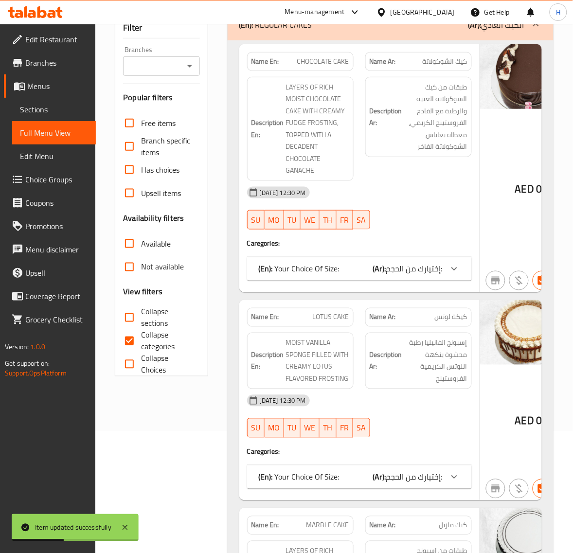
click at [133, 336] on input "Collapse categories" at bounding box center [129, 340] width 23 height 23
checkbox input "false"
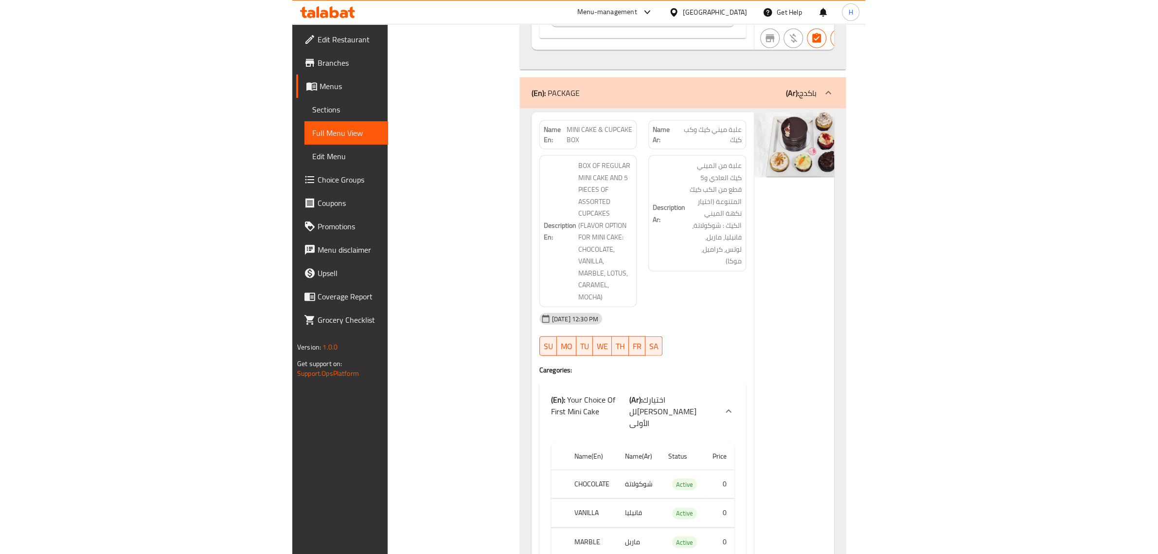
scroll to position [4838, 0]
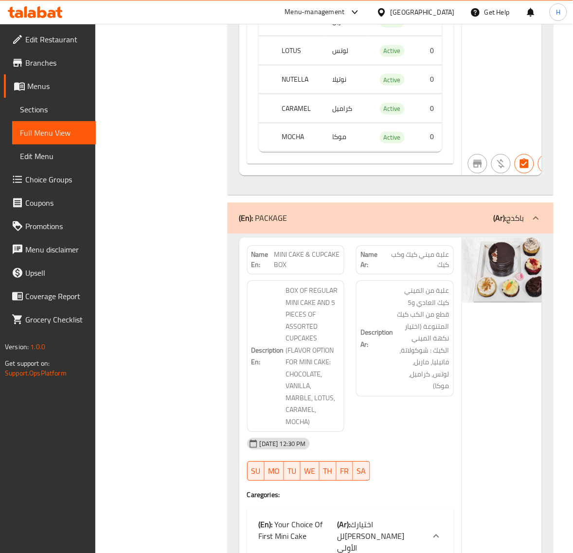
click at [299, 270] on span "MINI CAKE & CUPCAKE BOX" at bounding box center [307, 260] width 66 height 20
copy span "MINI CAKE & CUPCAKE BOX"
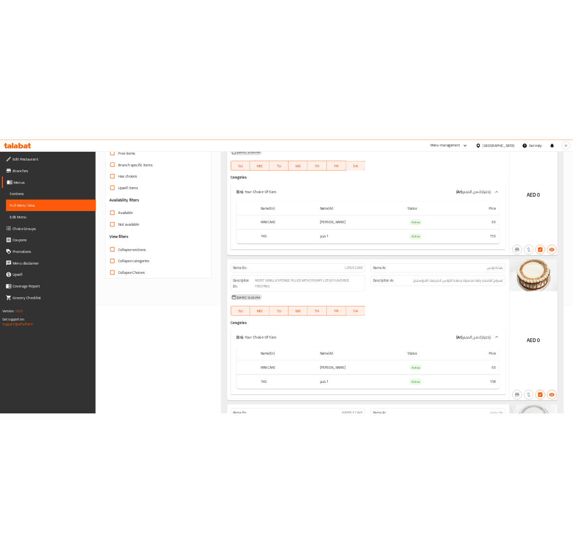
scroll to position [0, 0]
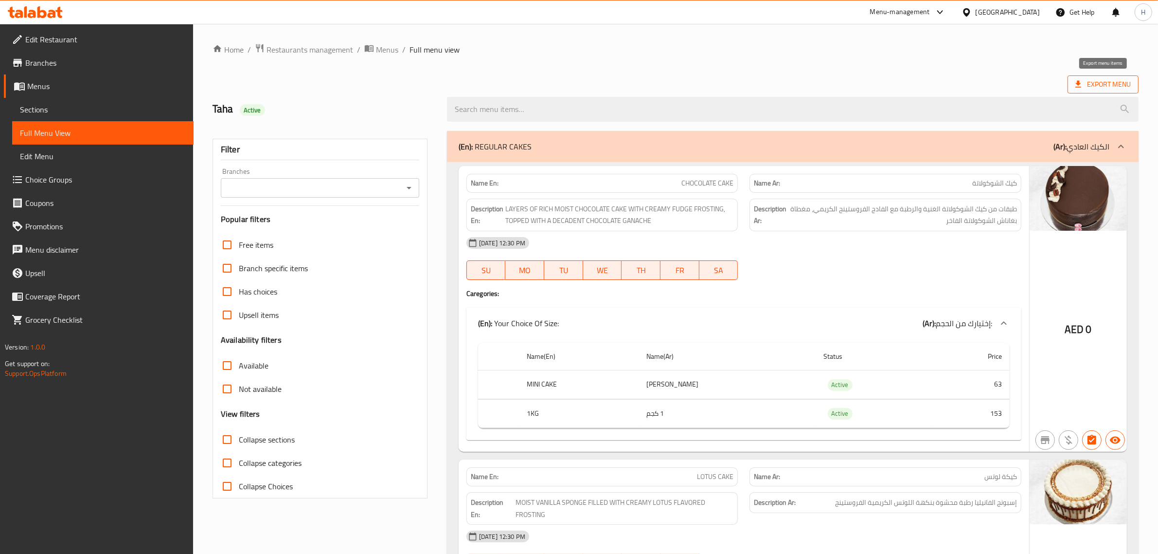
click at [582, 85] on span "Export Menu" at bounding box center [1102, 84] width 55 height 12
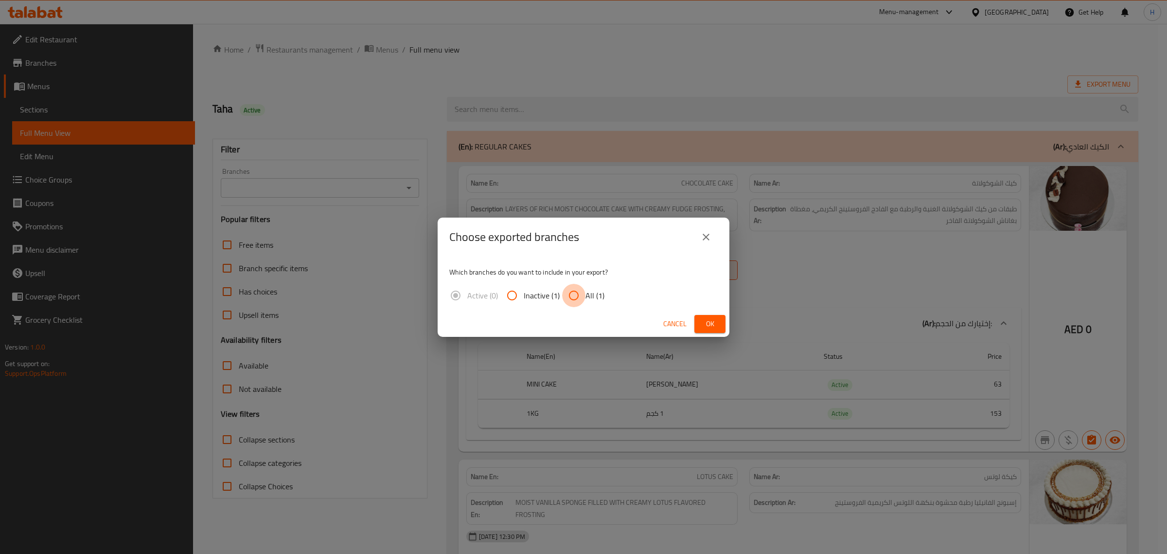
click at [580, 292] on input "All (1)" at bounding box center [573, 295] width 23 height 23
radio input "true"
click at [582, 325] on button "Ok" at bounding box center [710, 324] width 31 height 18
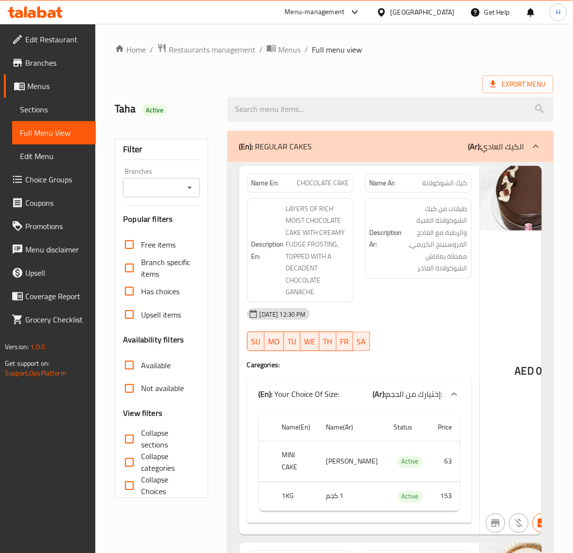
click at [73, 105] on span "Sections" at bounding box center [54, 110] width 68 height 12
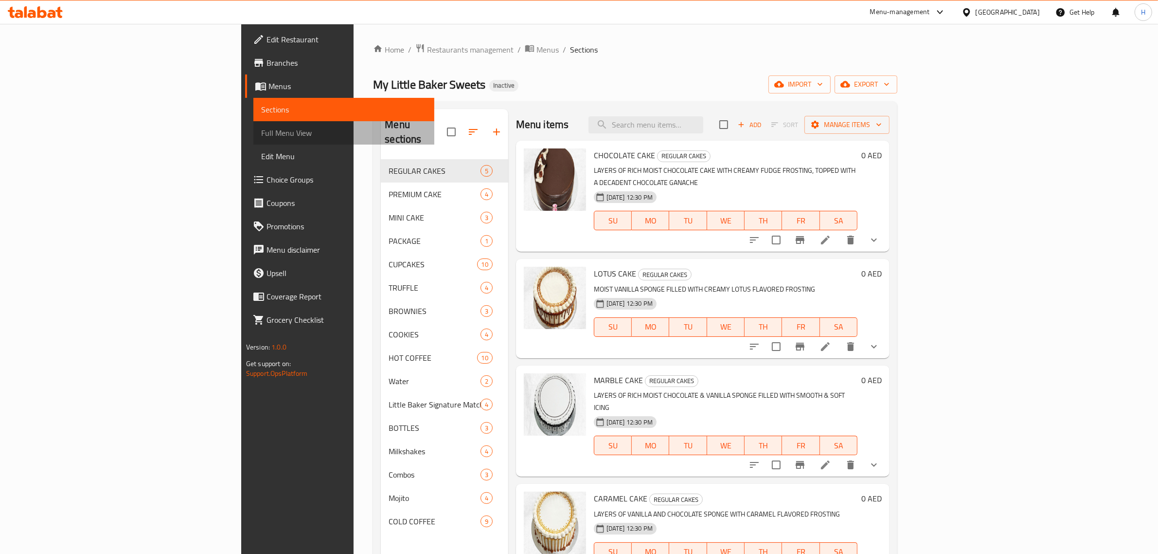
click at [261, 129] on span "Full Menu View" at bounding box center [344, 133] width 166 height 12
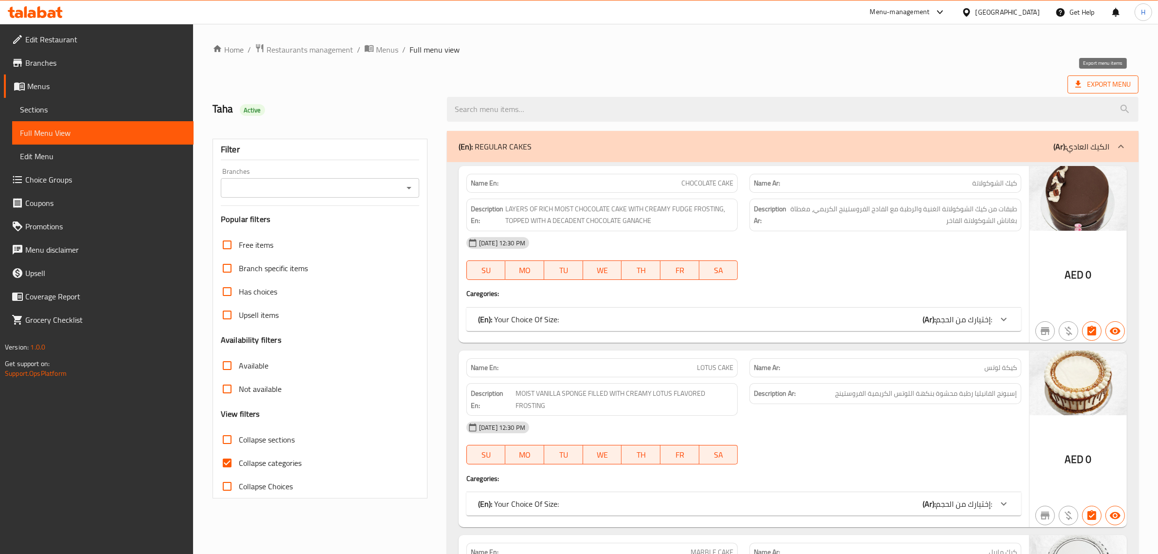
click at [1111, 91] on span "Export Menu" at bounding box center [1103, 84] width 71 height 18
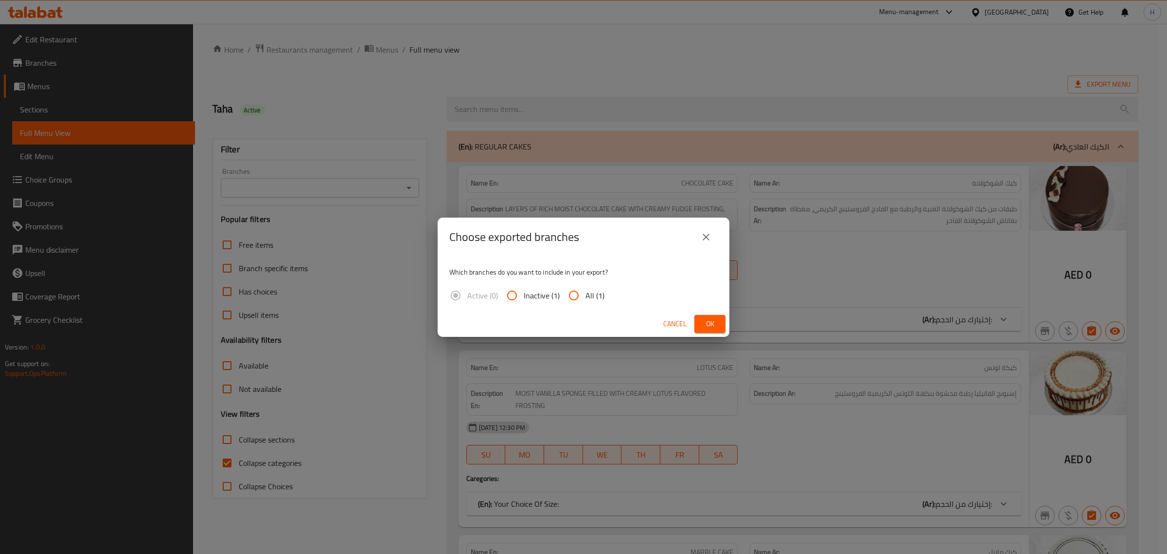
click at [579, 289] on input "All (1)" at bounding box center [573, 295] width 23 height 23
radio input "true"
click at [699, 322] on button "Ok" at bounding box center [710, 324] width 31 height 18
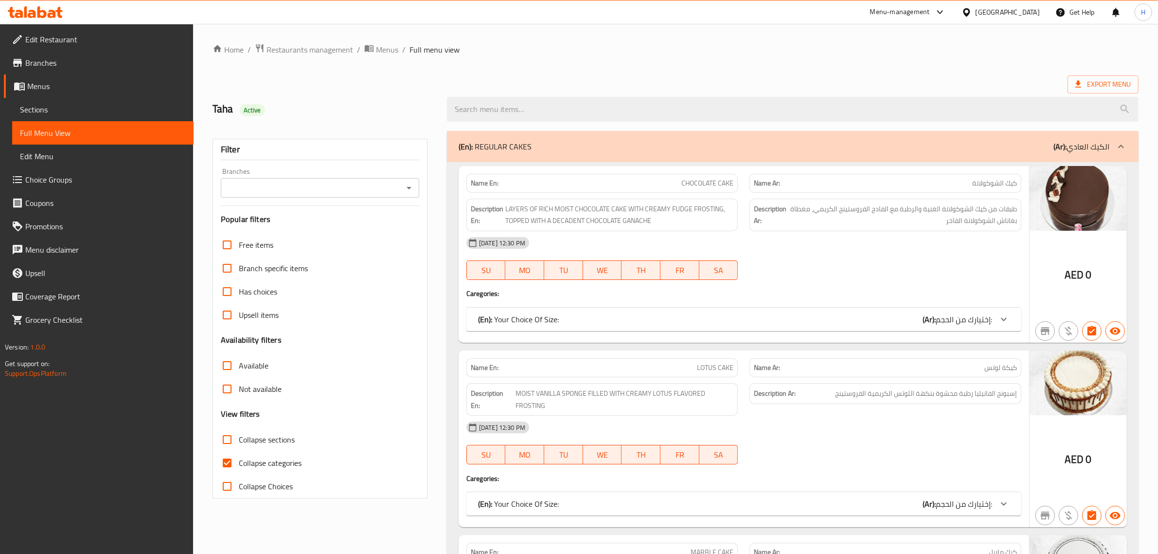
click at [248, 461] on span "Collapse categories" at bounding box center [270, 463] width 63 height 12
click at [239, 461] on input "Collapse categories" at bounding box center [226, 462] width 23 height 23
checkbox input "false"
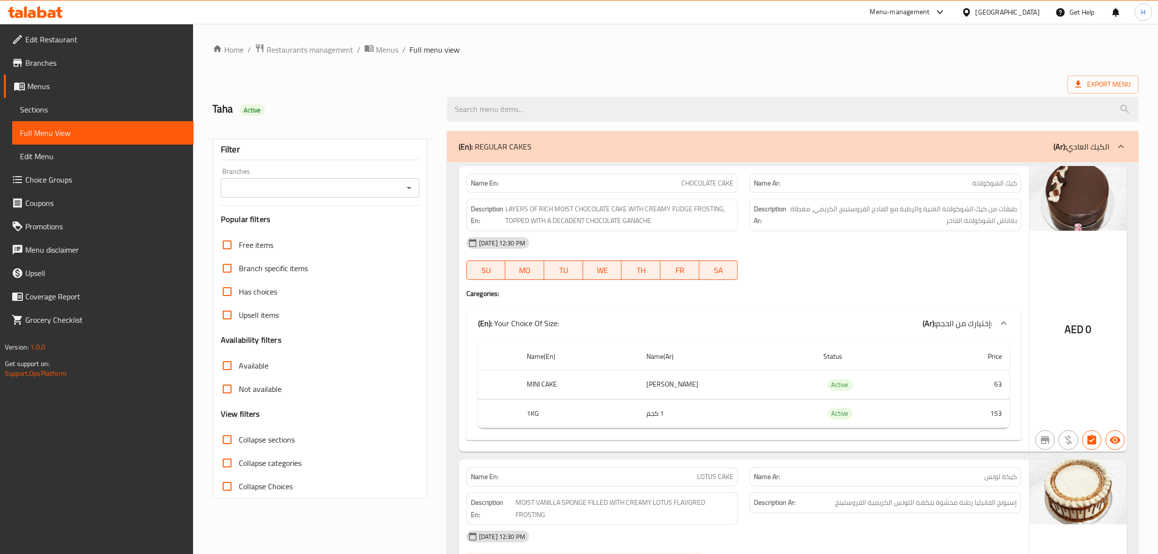
click at [240, 441] on span "Collapse sections" at bounding box center [267, 439] width 56 height 12
click at [239, 441] on input "Collapse sections" at bounding box center [226, 439] width 23 height 23
checkbox input "true"
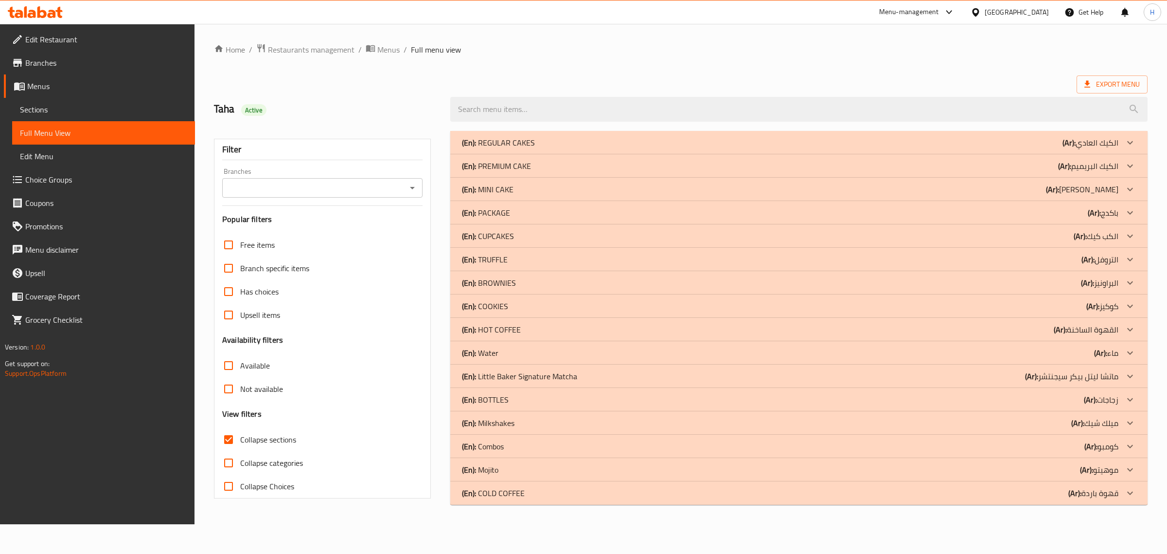
click at [560, 262] on div "(En): TRUFFLE (Ar): التروفل" at bounding box center [790, 259] width 657 height 12
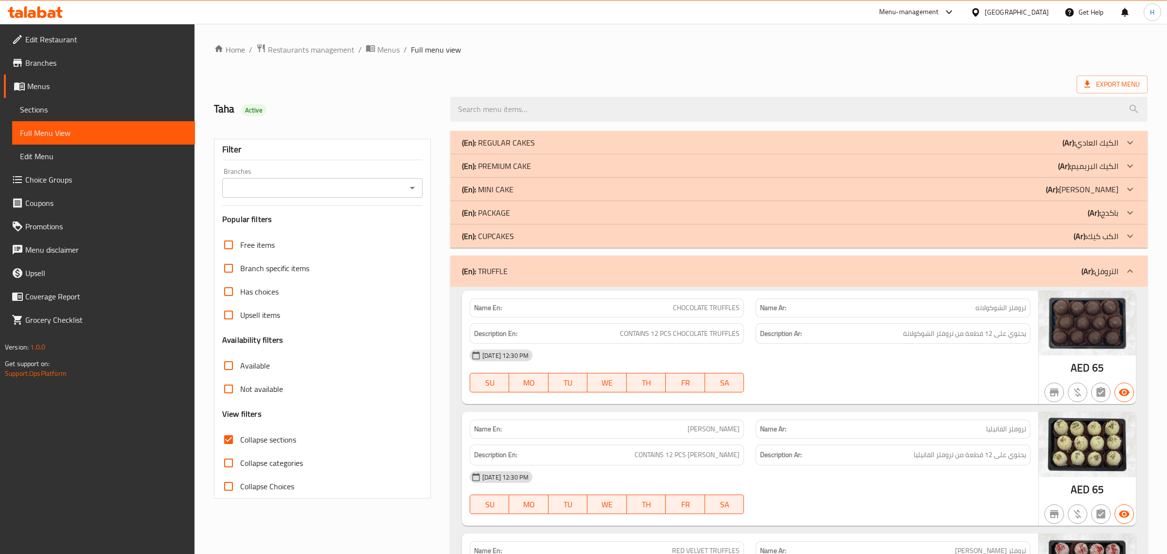
click at [577, 238] on div "(En): CUPCAKES (Ar): الكب كيك" at bounding box center [790, 236] width 657 height 12
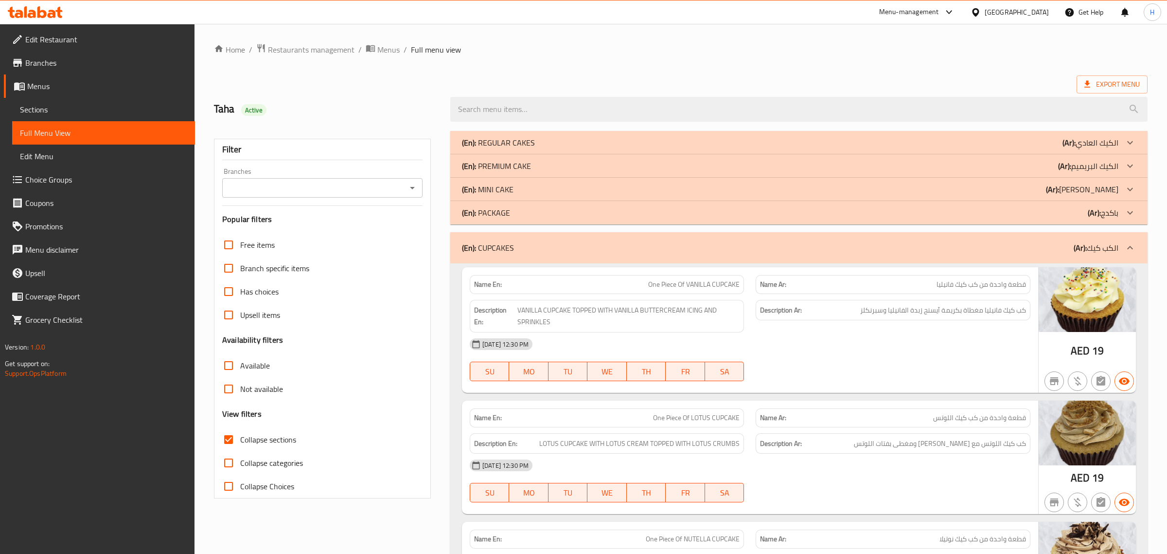
click at [574, 212] on div "(En): PACKAGE (Ar): باكدج" at bounding box center [790, 213] width 657 height 12
click at [567, 189] on div "(En): MINI CAKE (Ar): [PERSON_NAME]" at bounding box center [790, 189] width 657 height 12
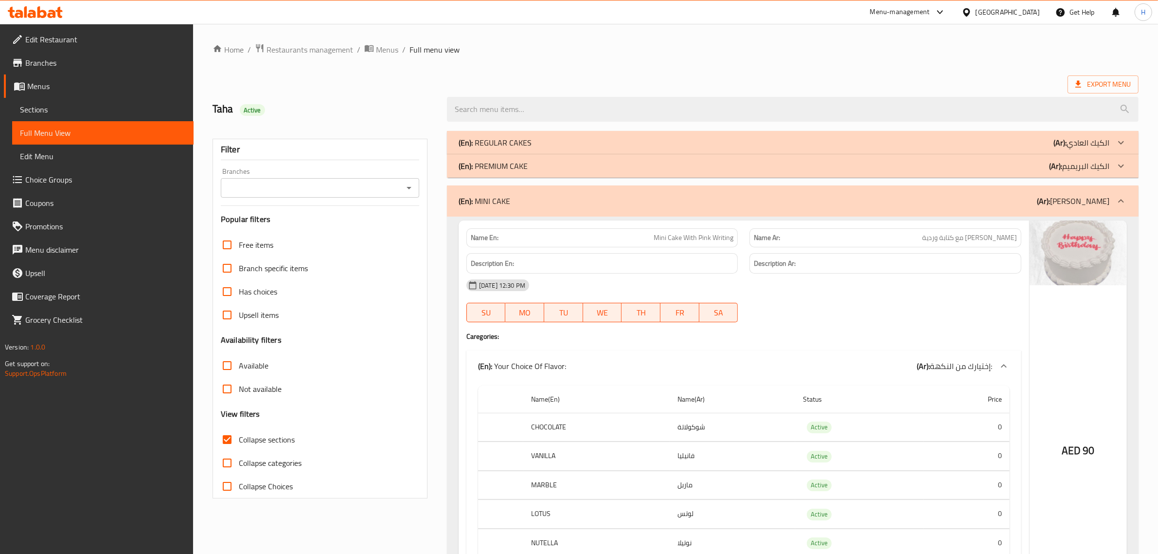
click at [567, 169] on div "(En): PREMIUM CAKE (Ar): الكيك البريميم" at bounding box center [784, 166] width 651 height 12
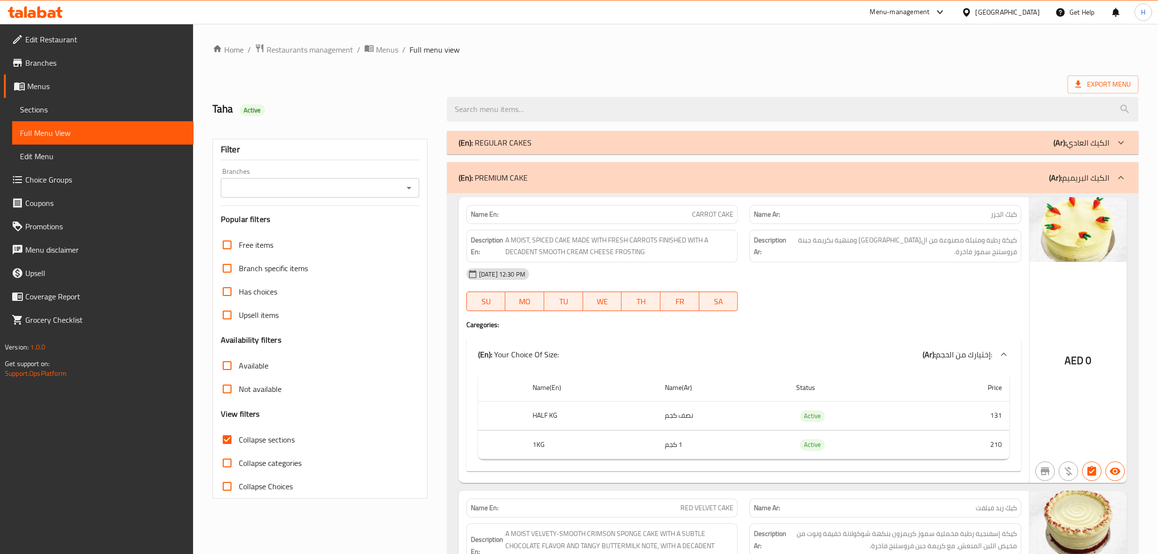
click at [574, 144] on div "(En): REGULAR CAKES (Ar): الكيك العادي" at bounding box center [784, 143] width 651 height 12
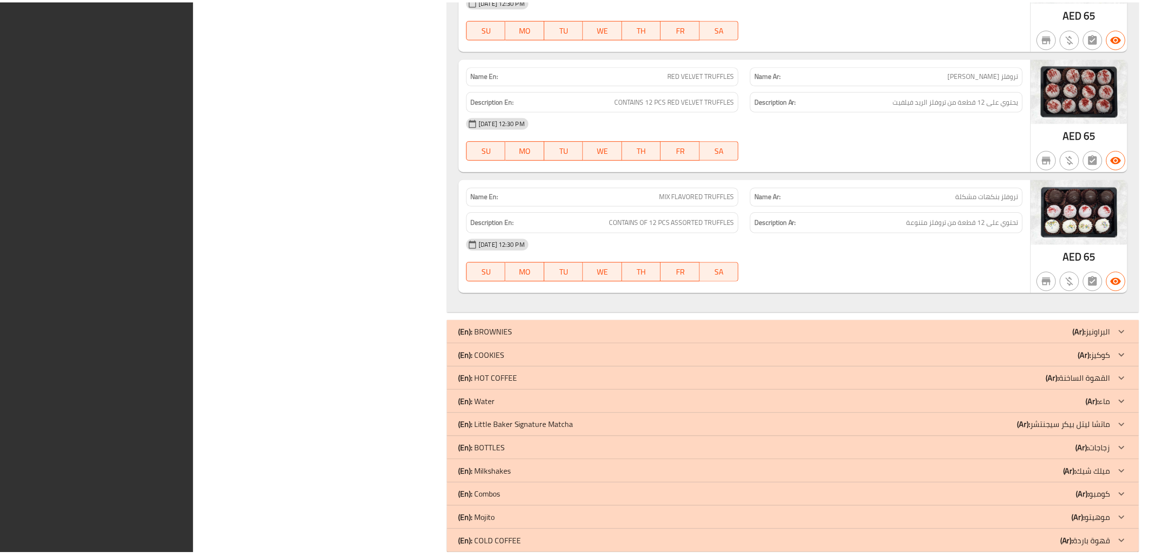
scroll to position [7350, 0]
